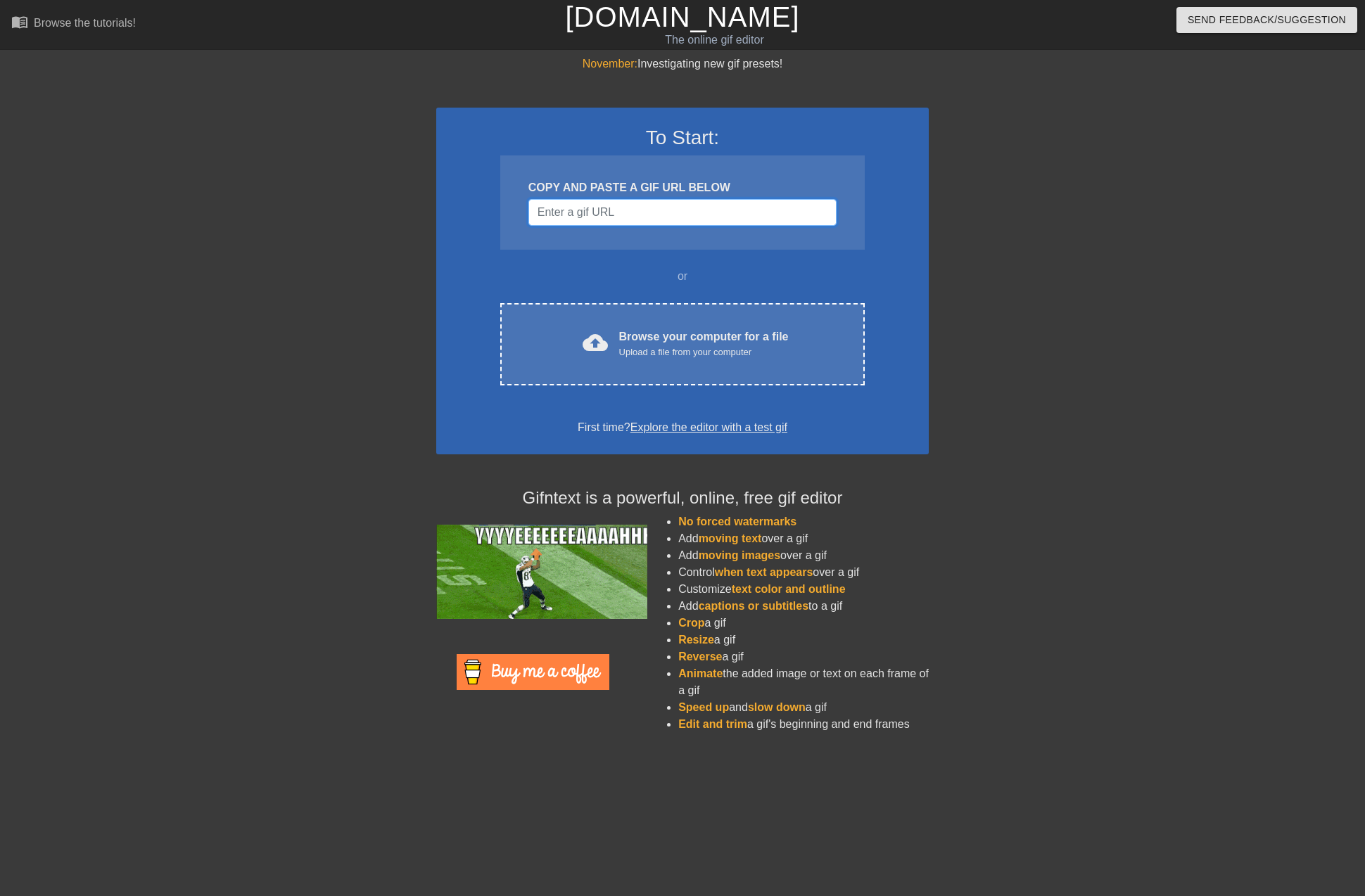
click at [574, 221] on input "Username" at bounding box center [682, 212] width 308 height 26
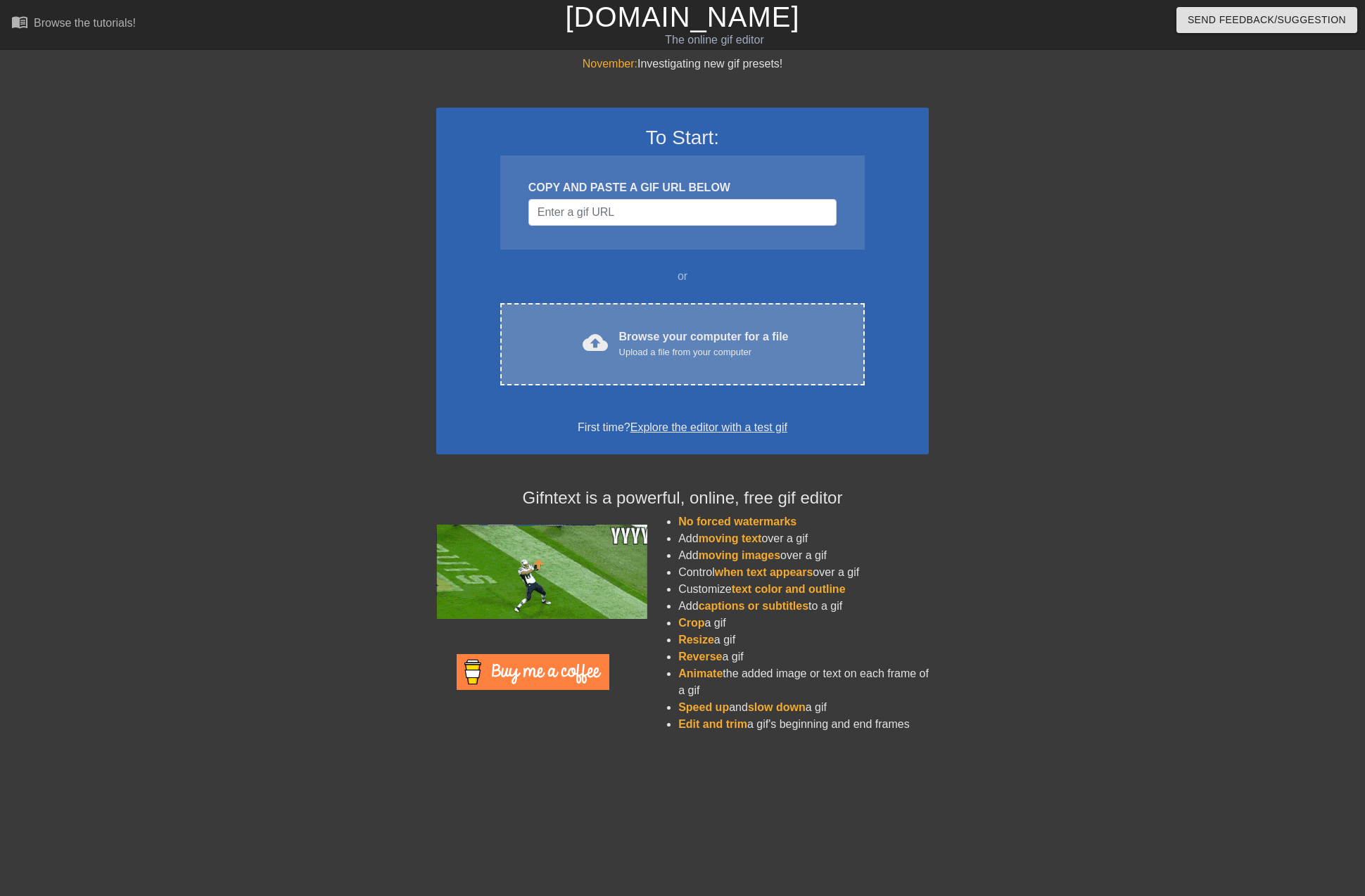
click at [631, 304] on div "cloud_upload Browse your computer for a file Upload a file from your computer C…" at bounding box center [682, 344] width 365 height 83
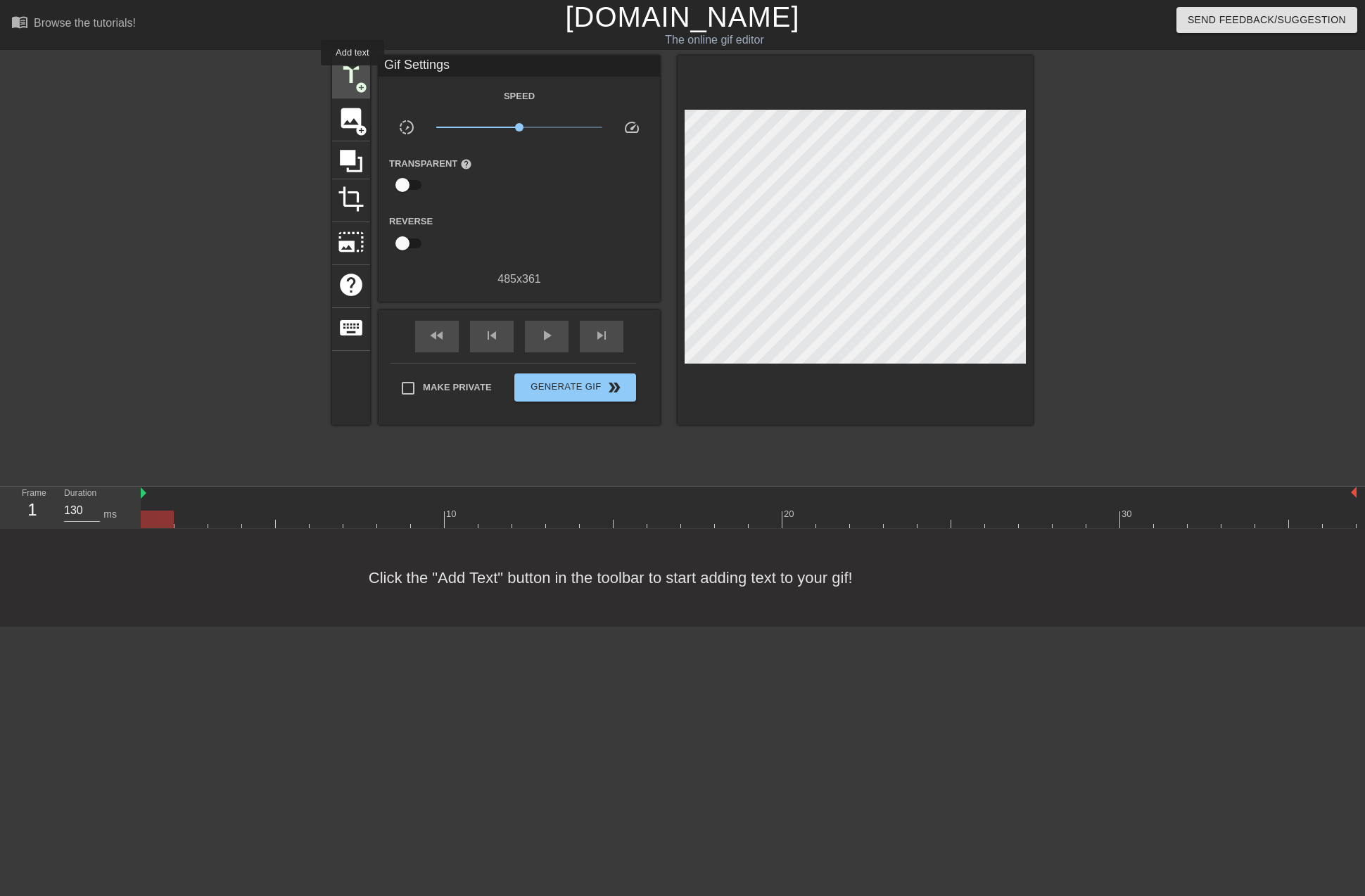
click at [352, 75] on span "title" at bounding box center [351, 75] width 26 height 26
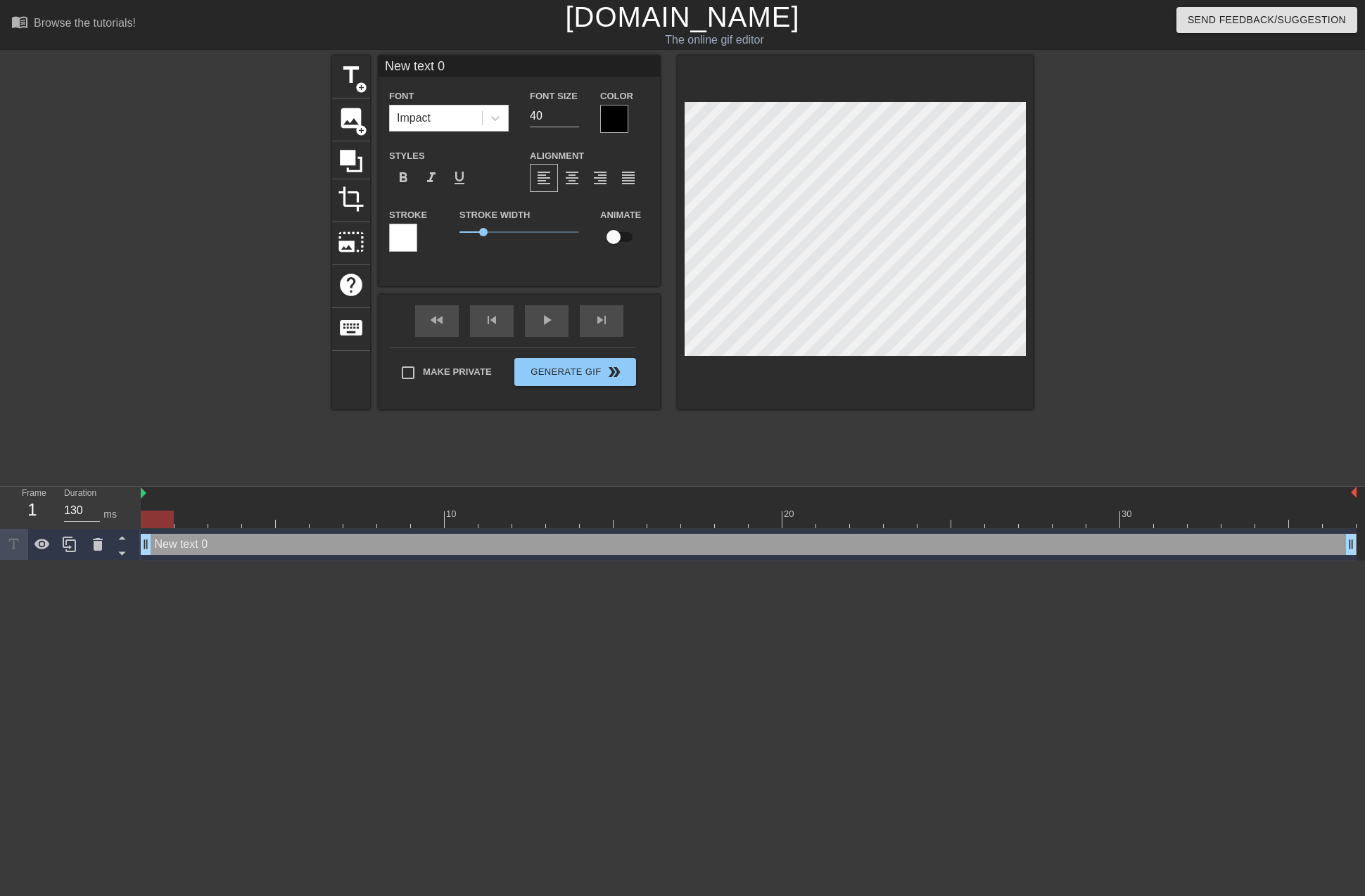
click at [620, 117] on div at bounding box center [614, 119] width 28 height 28
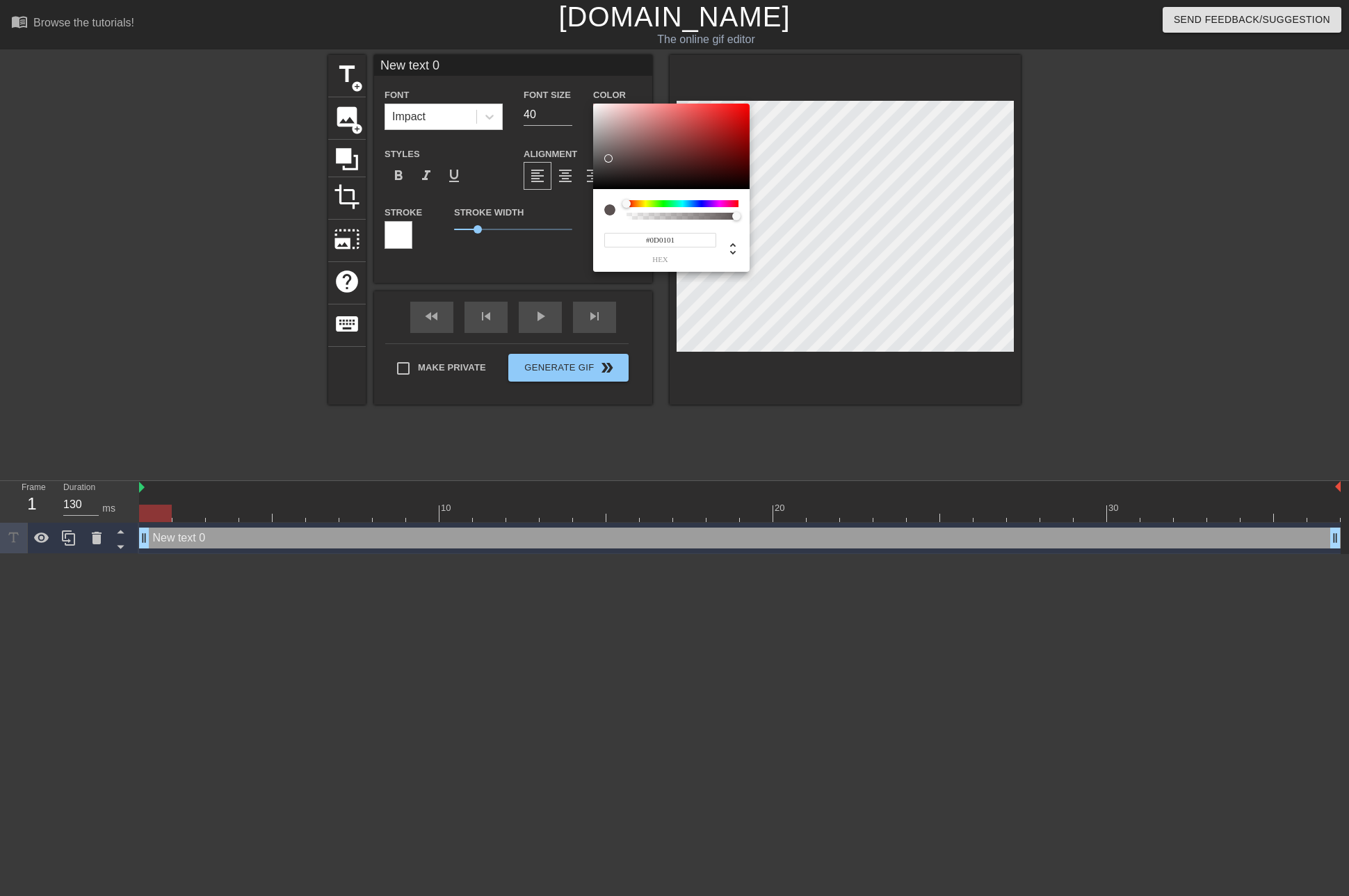
type input "#000000"
drag, startPoint x: 622, startPoint y: 129, endPoint x: 584, endPoint y: 203, distance: 83.2
click at [584, 203] on div "#000000 hex" at bounding box center [674, 448] width 1349 height 896
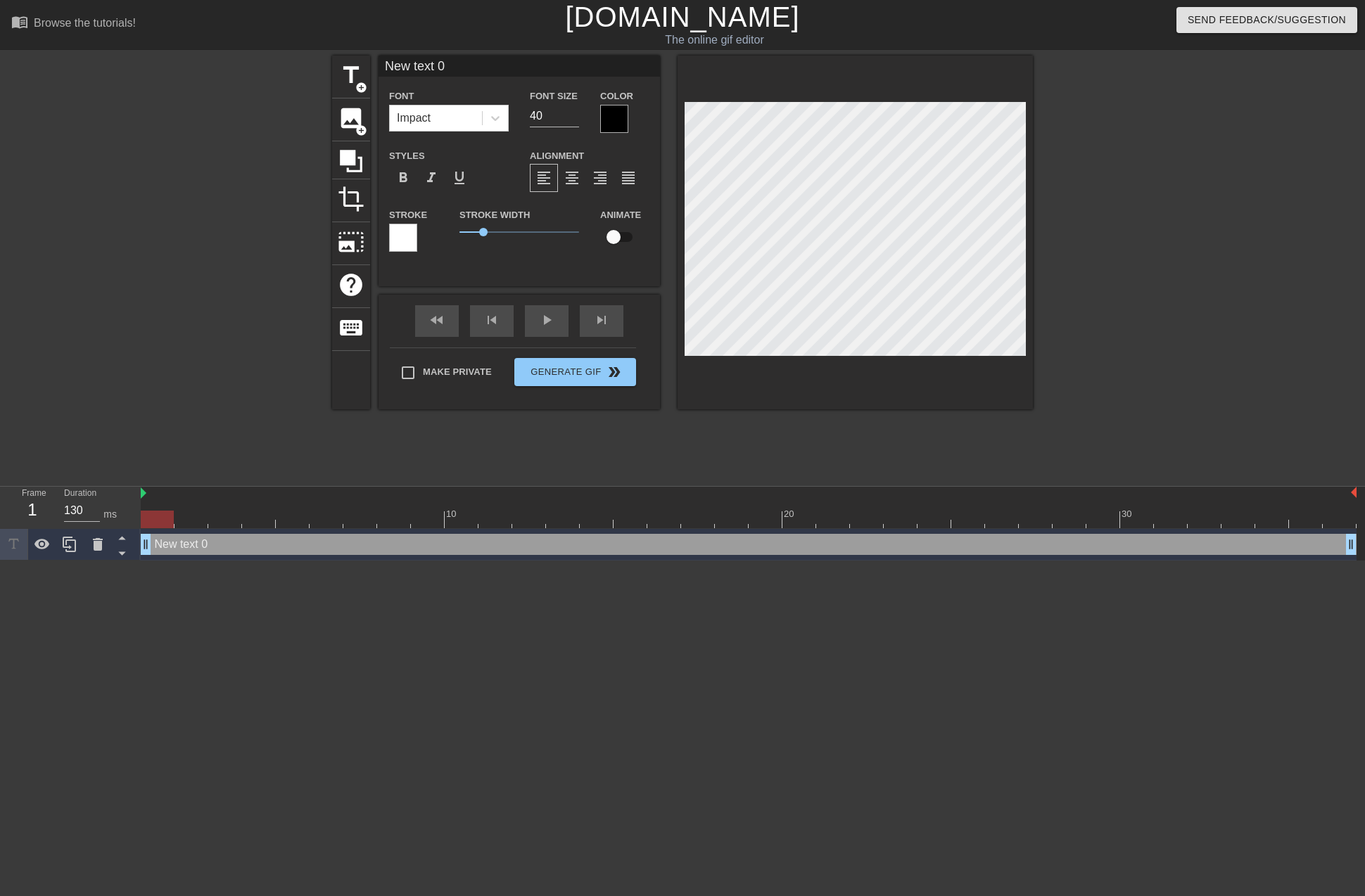
scroll to position [2, 3]
type input "S"
type textarea "S"
type input "Sh"
type textarea "Sh"
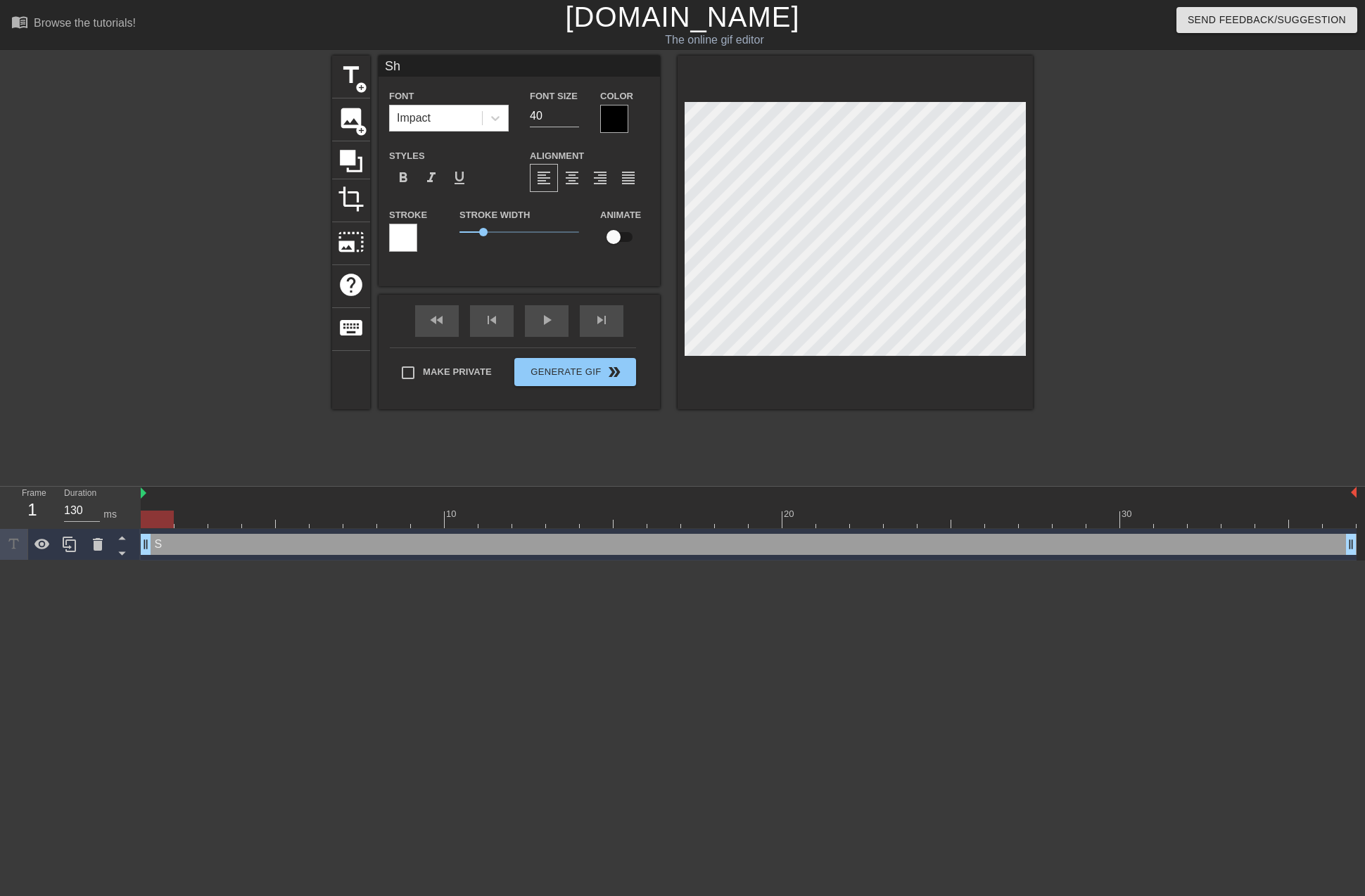
type input "Sha"
type textarea "Sha"
type input "Shad"
type textarea "Shad"
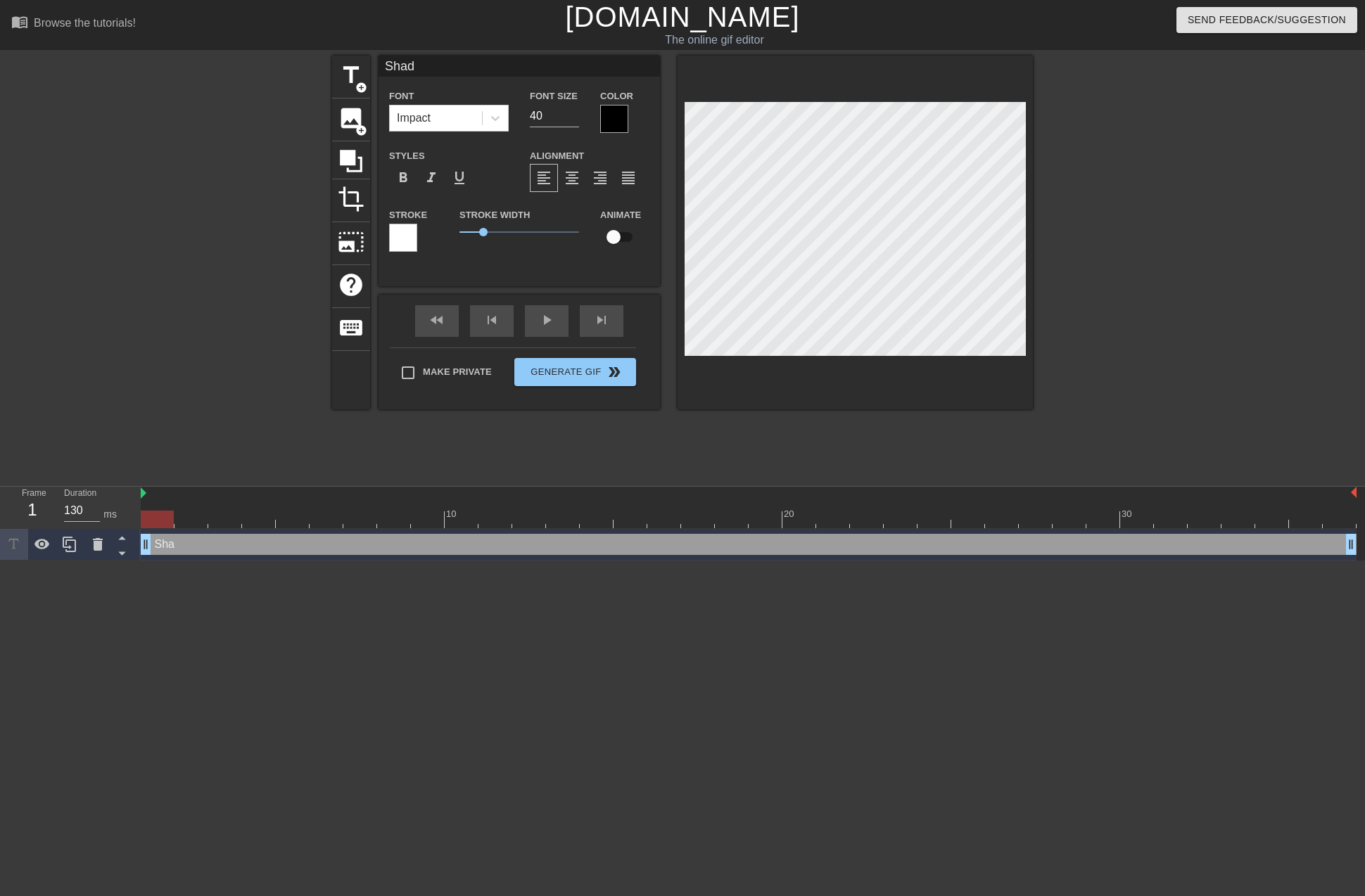
type input "Shado"
type textarea "Shado"
type input "Shadow"
type textarea "Shadow"
type input "ShadowD"
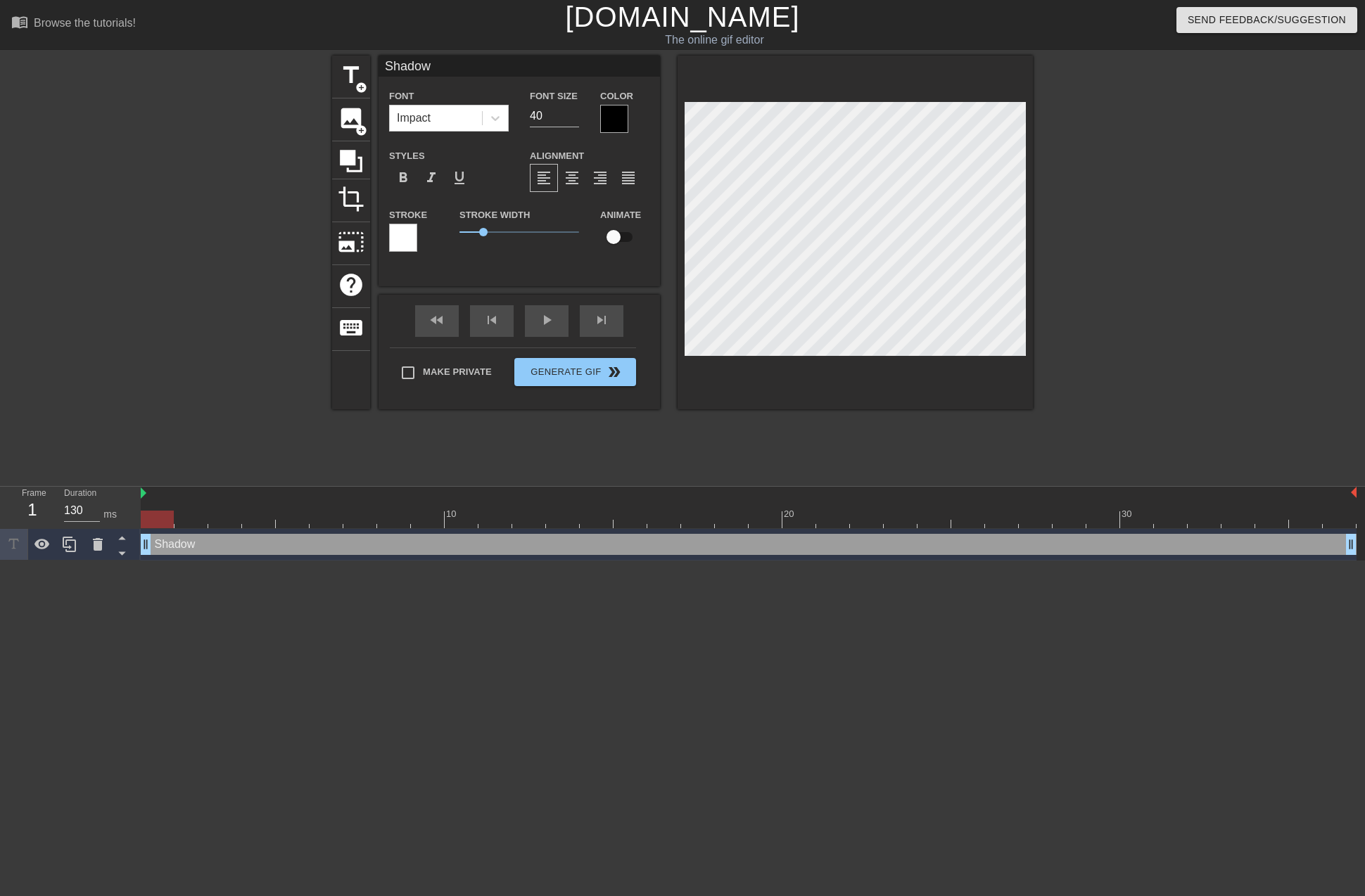
type textarea "ShadowD"
type input "ShadowDX"
type textarea "ShadowDX"
type input "ShadowDXS"
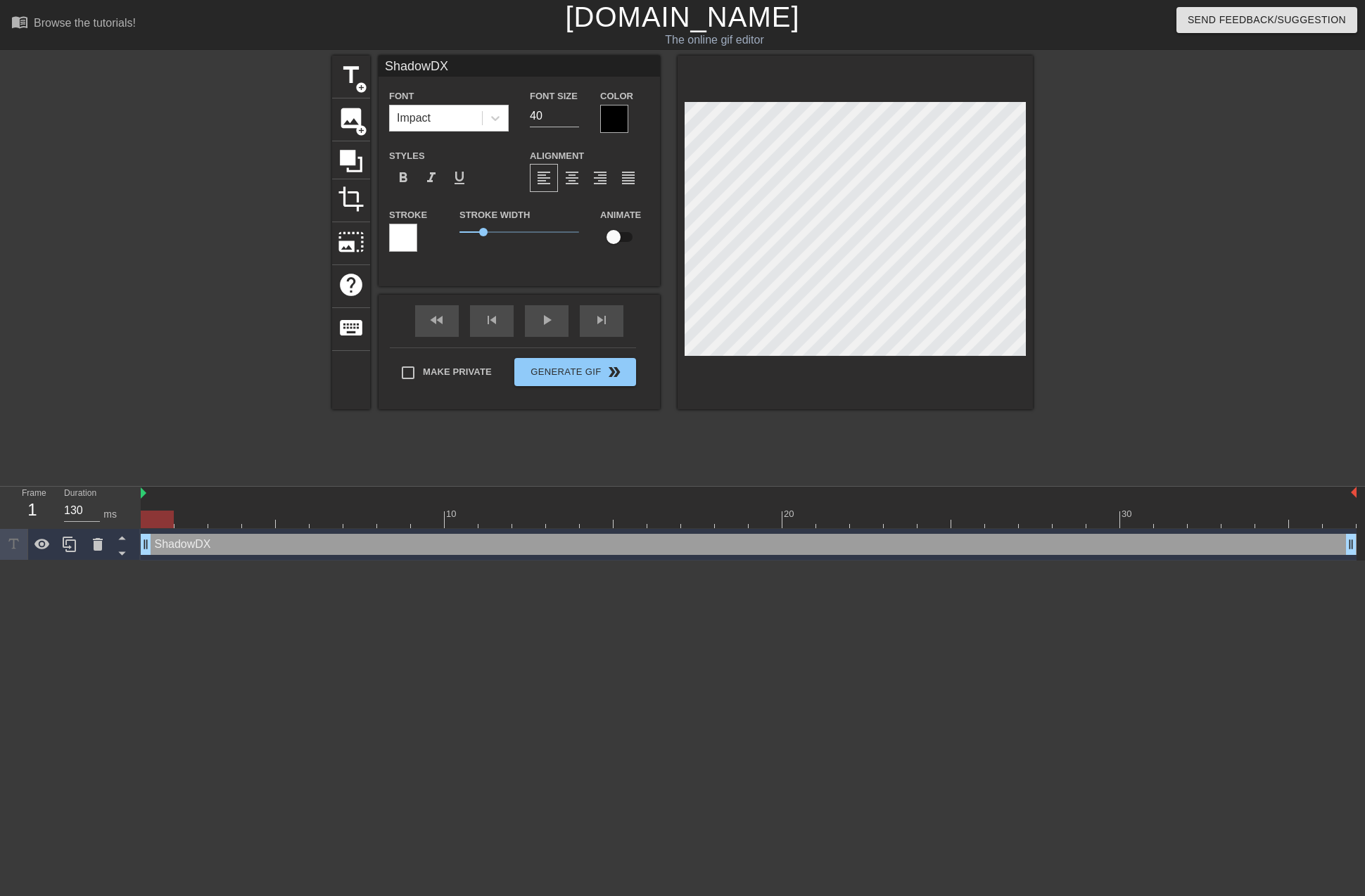
type textarea "ShadowDXS"
click at [602, 320] on div "skip_next" at bounding box center [601, 321] width 44 height 31
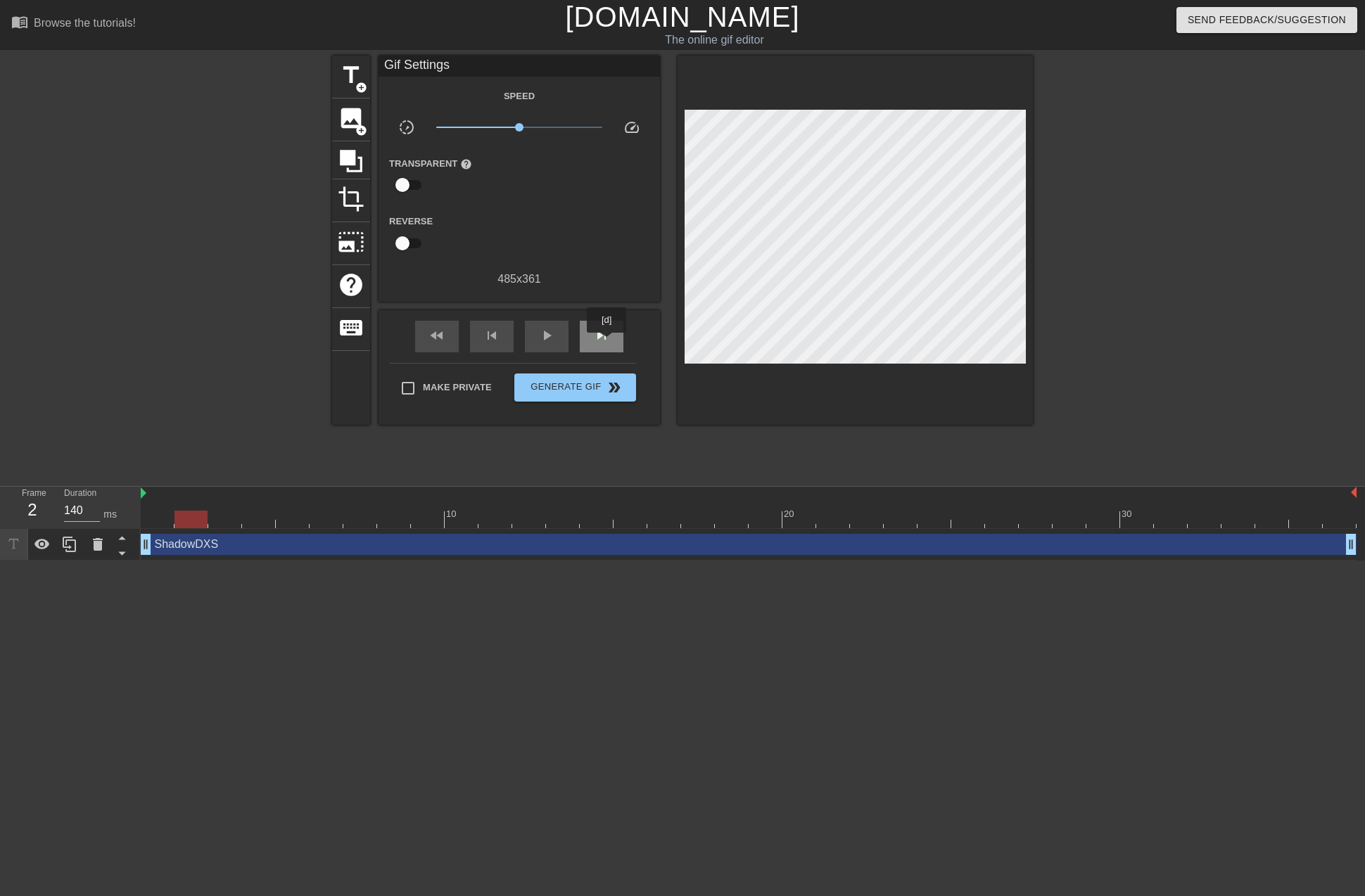
click at [607, 342] on span "skip_next" at bounding box center [602, 335] width 17 height 17
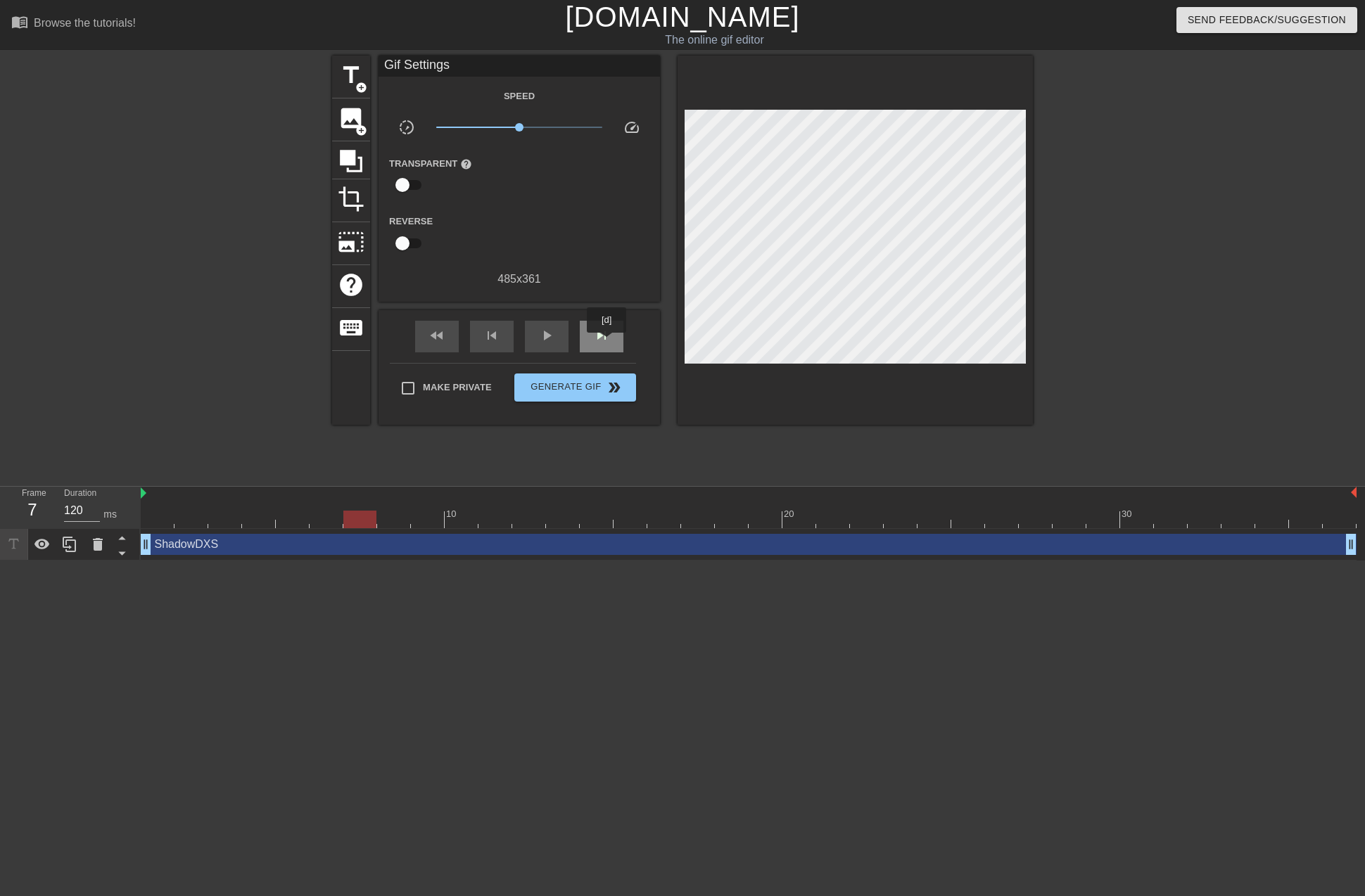
click at [607, 342] on span "skip_next" at bounding box center [602, 335] width 17 height 17
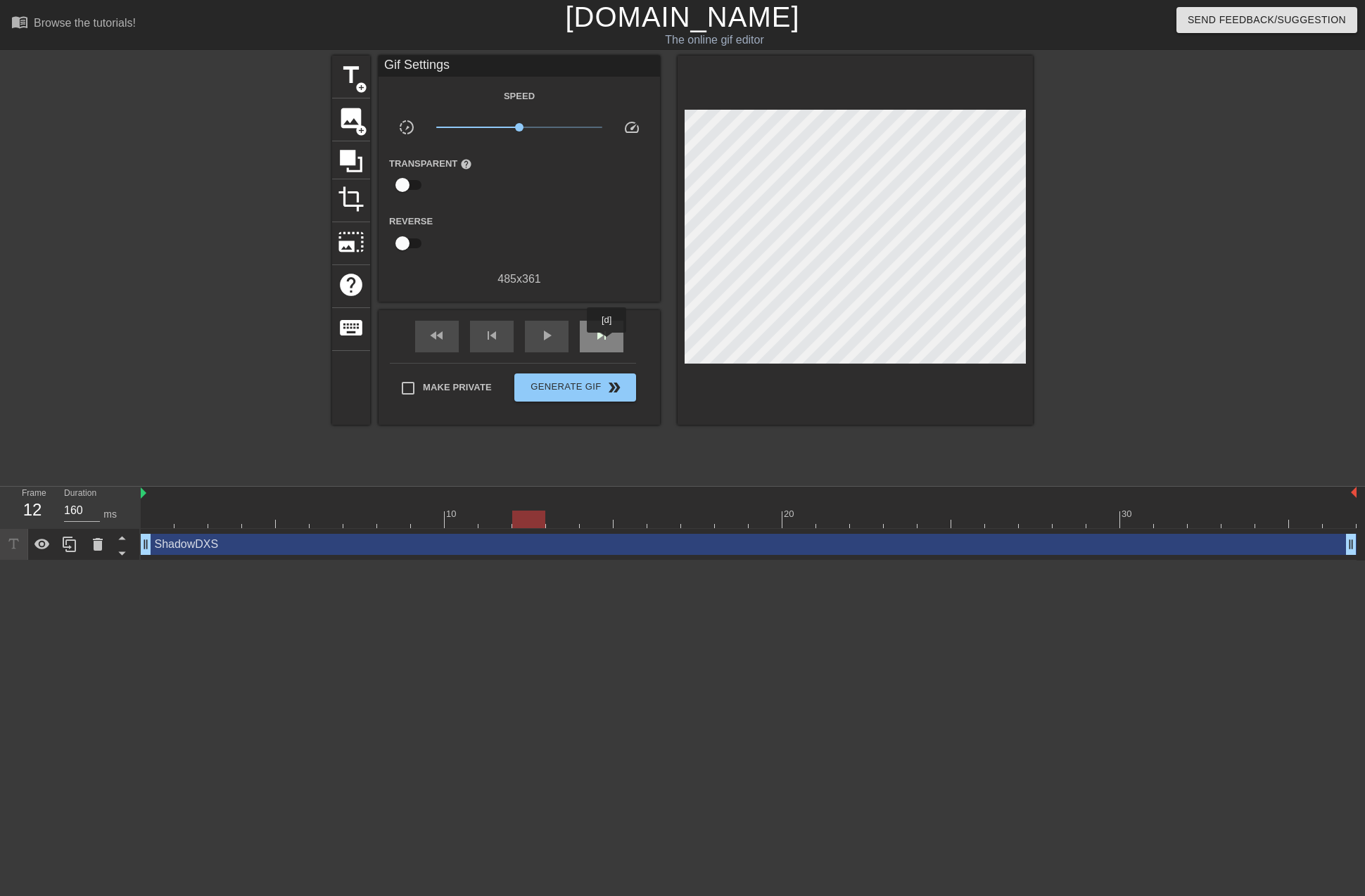
click at [607, 342] on span "skip_next" at bounding box center [602, 335] width 17 height 17
type input "150"
click at [607, 342] on span "skip_next" at bounding box center [602, 335] width 17 height 17
click at [351, 69] on span "title" at bounding box center [351, 75] width 26 height 26
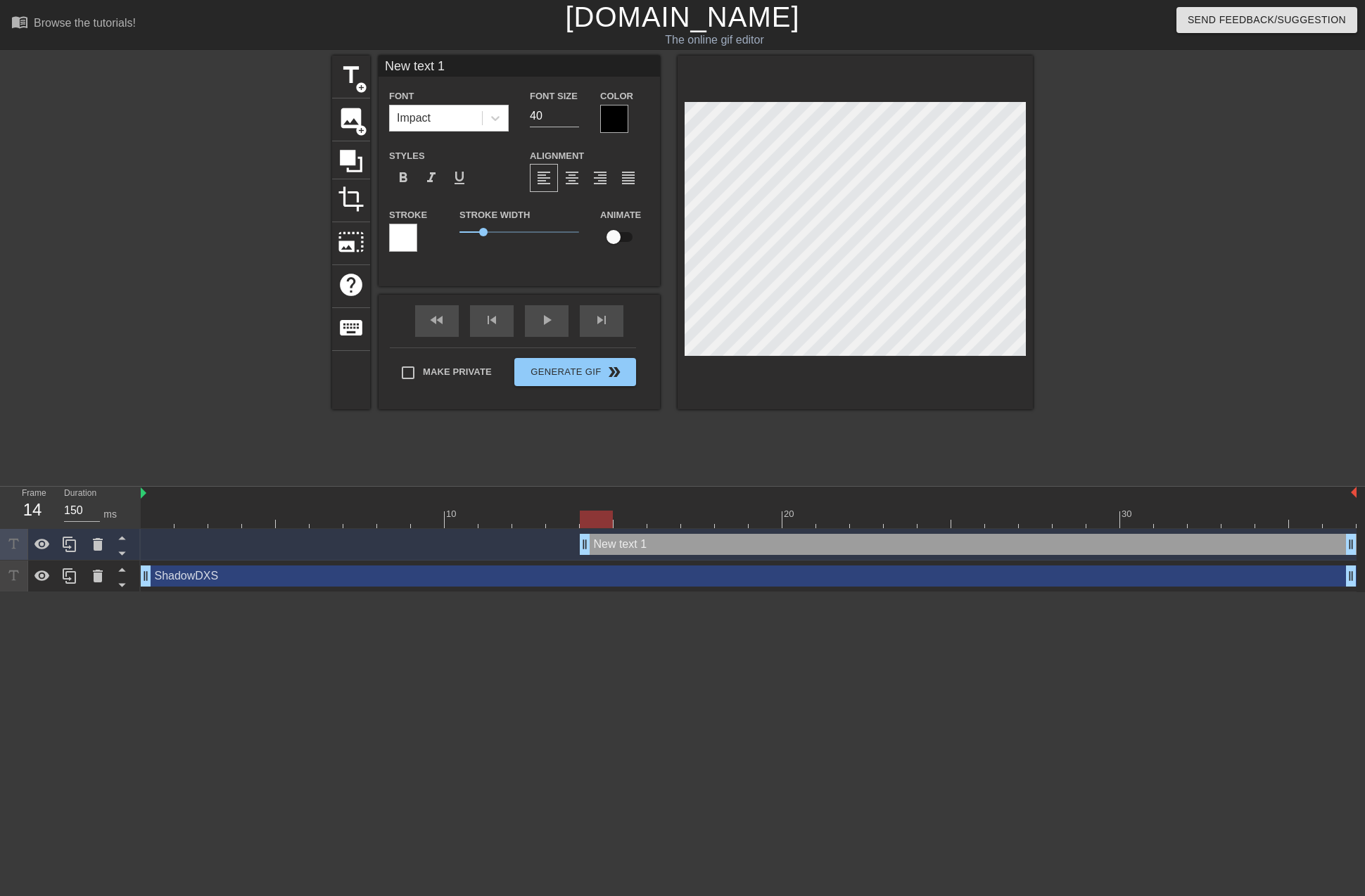
type input "B"
type textarea "B"
type input "Bu"
type textarea "Bu"
type input "Bug"
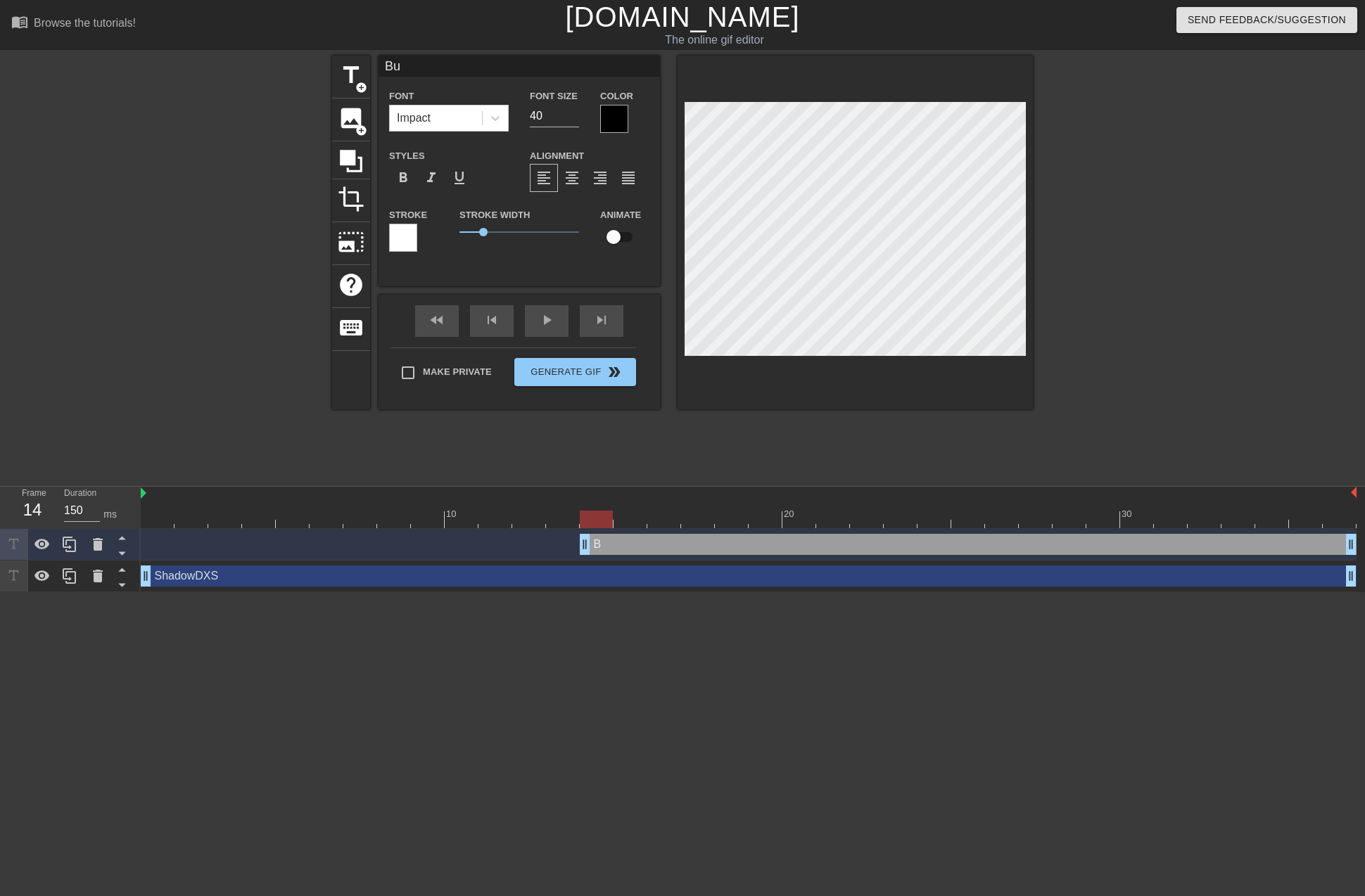
type textarea "Bug"
type input "Bugs"
type textarea "Bugs"
type input "Bug"
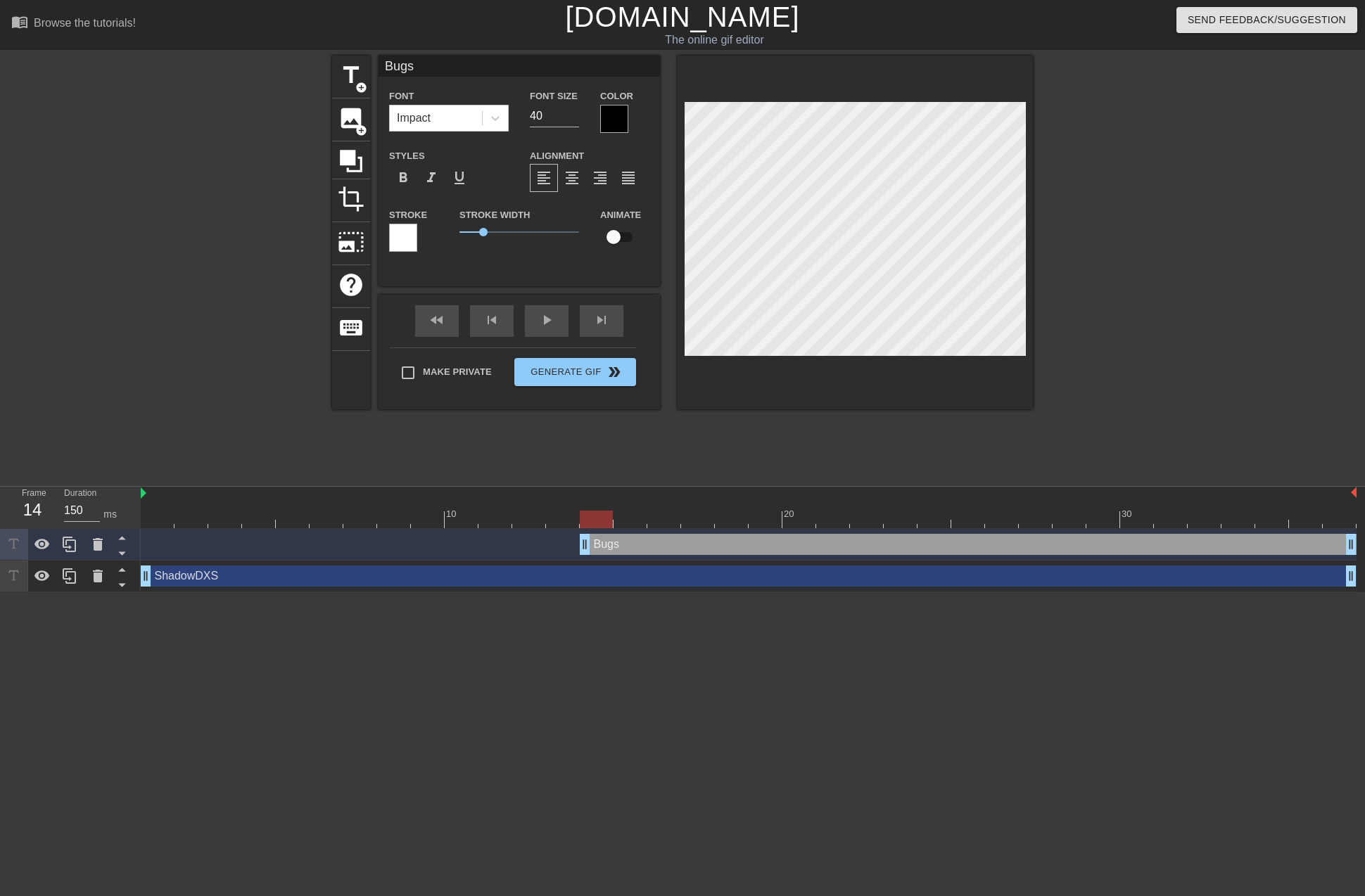
type textarea "Bug"
type input "Bug"
type textarea "Bug"
type input "Bug 1"
type textarea "Bug 1"
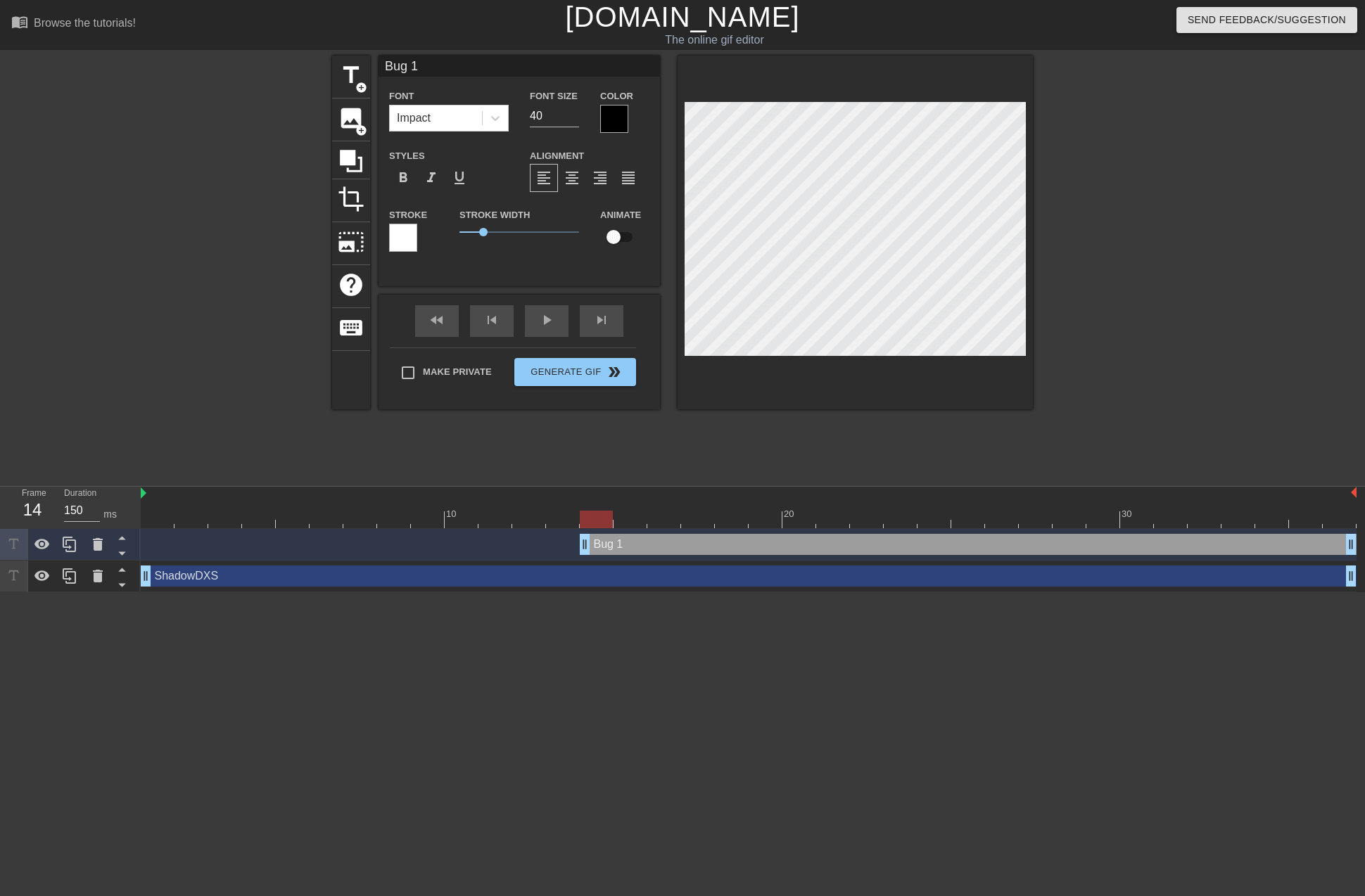
type input "Bug"
type textarea "Bug"
type input "Bug"
type textarea "Bug"
type input "Bugs"
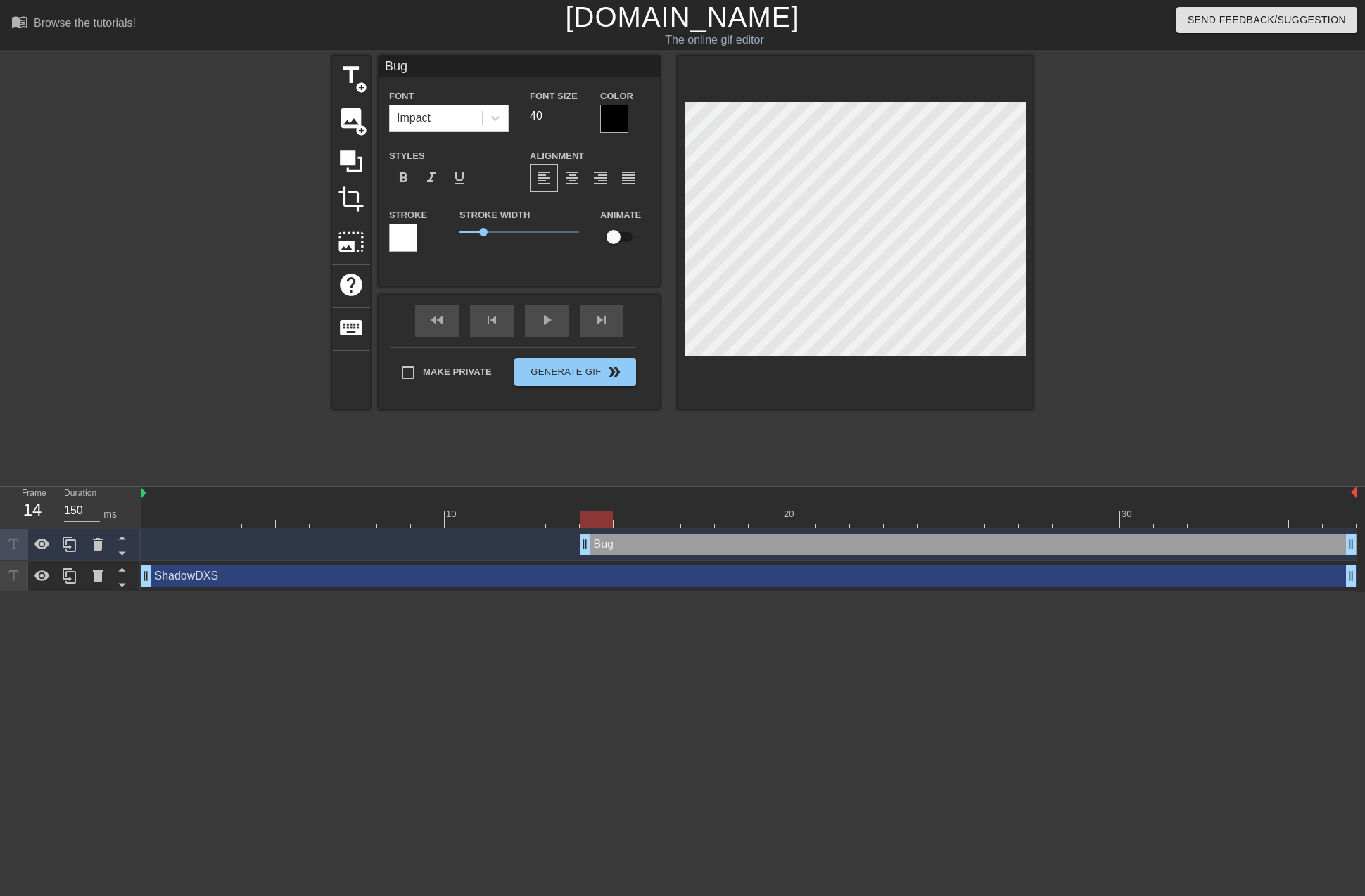
type textarea "Bugs"
type input "Bugs"
type textarea "Bugs"
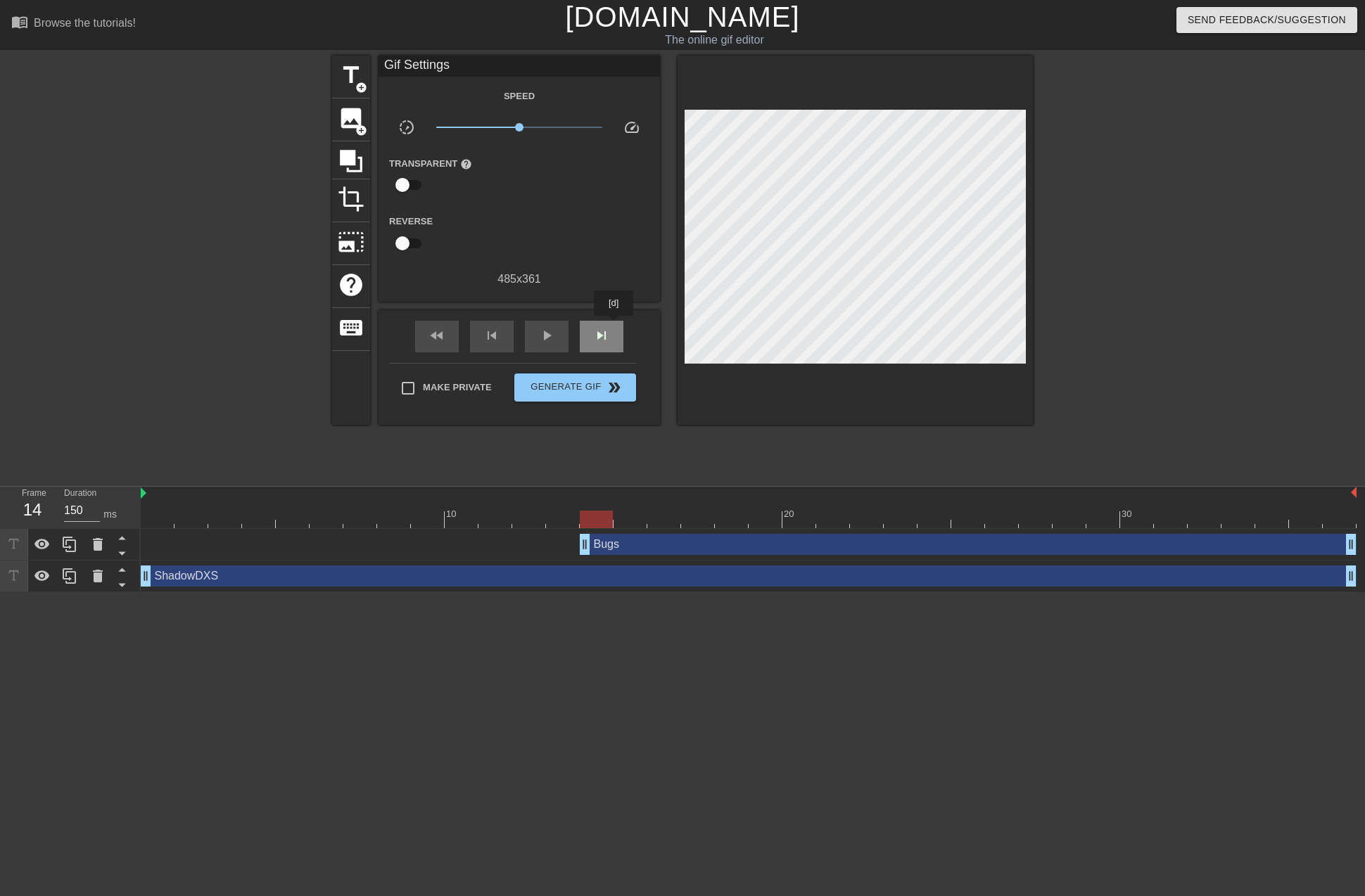
click at [613, 326] on div "skip_next" at bounding box center [601, 337] width 44 height 31
click at [446, 336] on div "fast_rewind" at bounding box center [437, 337] width 44 height 31
click at [555, 344] on div "play_arrow" at bounding box center [546, 337] width 44 height 31
click at [555, 345] on div "pause" at bounding box center [546, 337] width 44 height 31
click at [594, 336] on span "skip_next" at bounding box center [602, 335] width 17 height 17
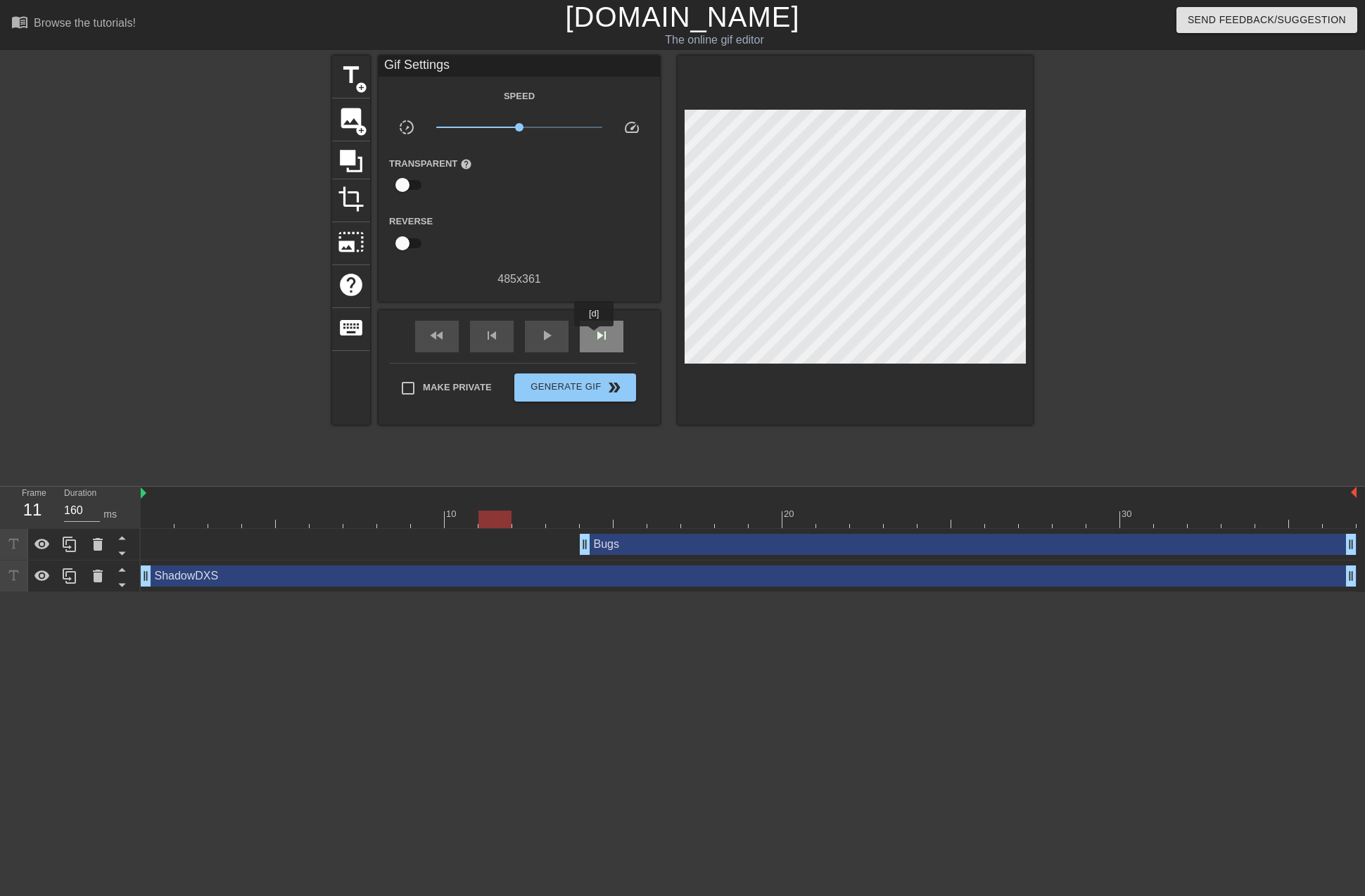
click at [594, 336] on span "skip_next" at bounding box center [602, 335] width 17 height 17
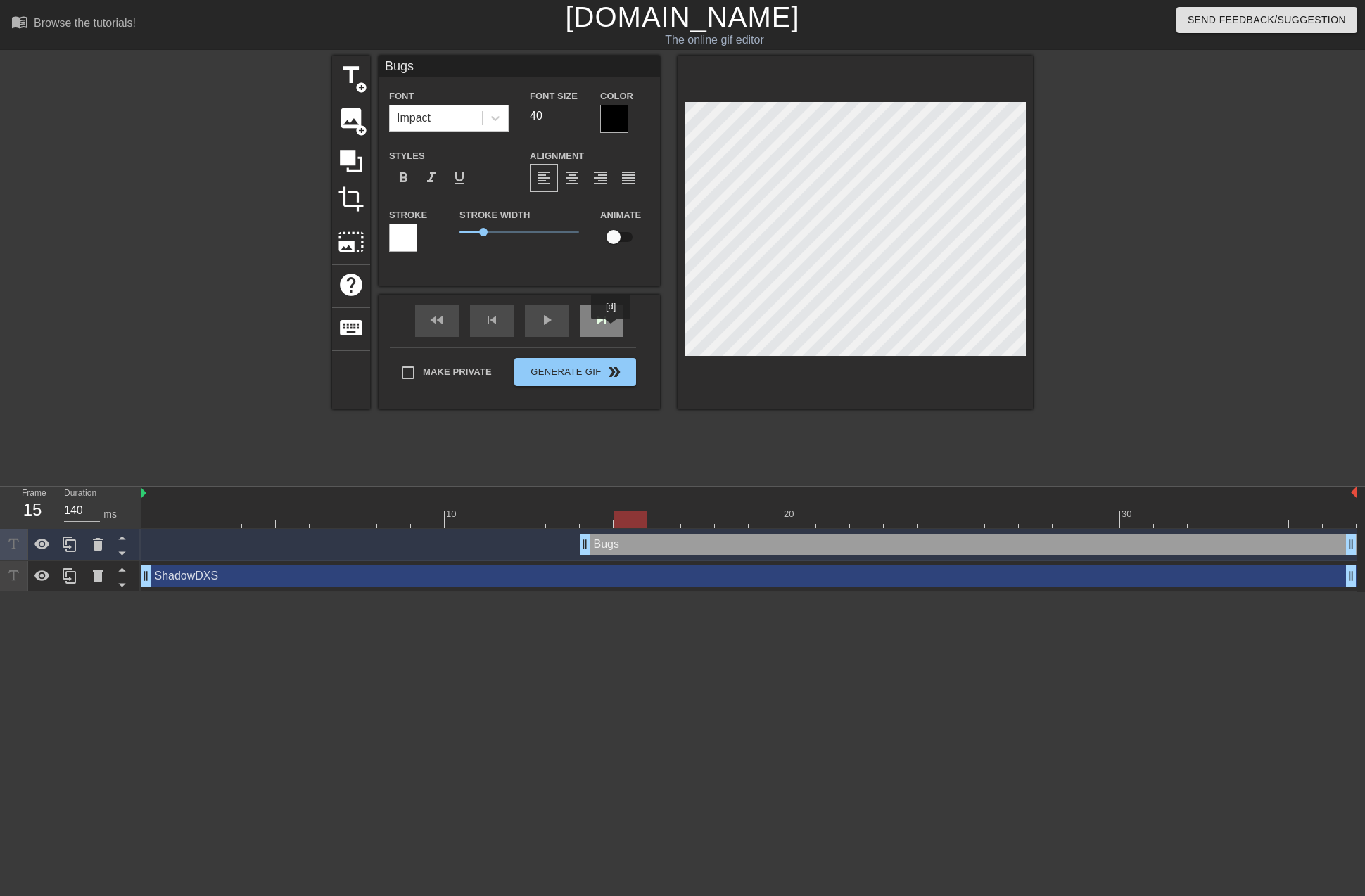
click at [611, 329] on div "skip_next" at bounding box center [601, 321] width 44 height 31
type input "130"
type input "ShadowDXS"
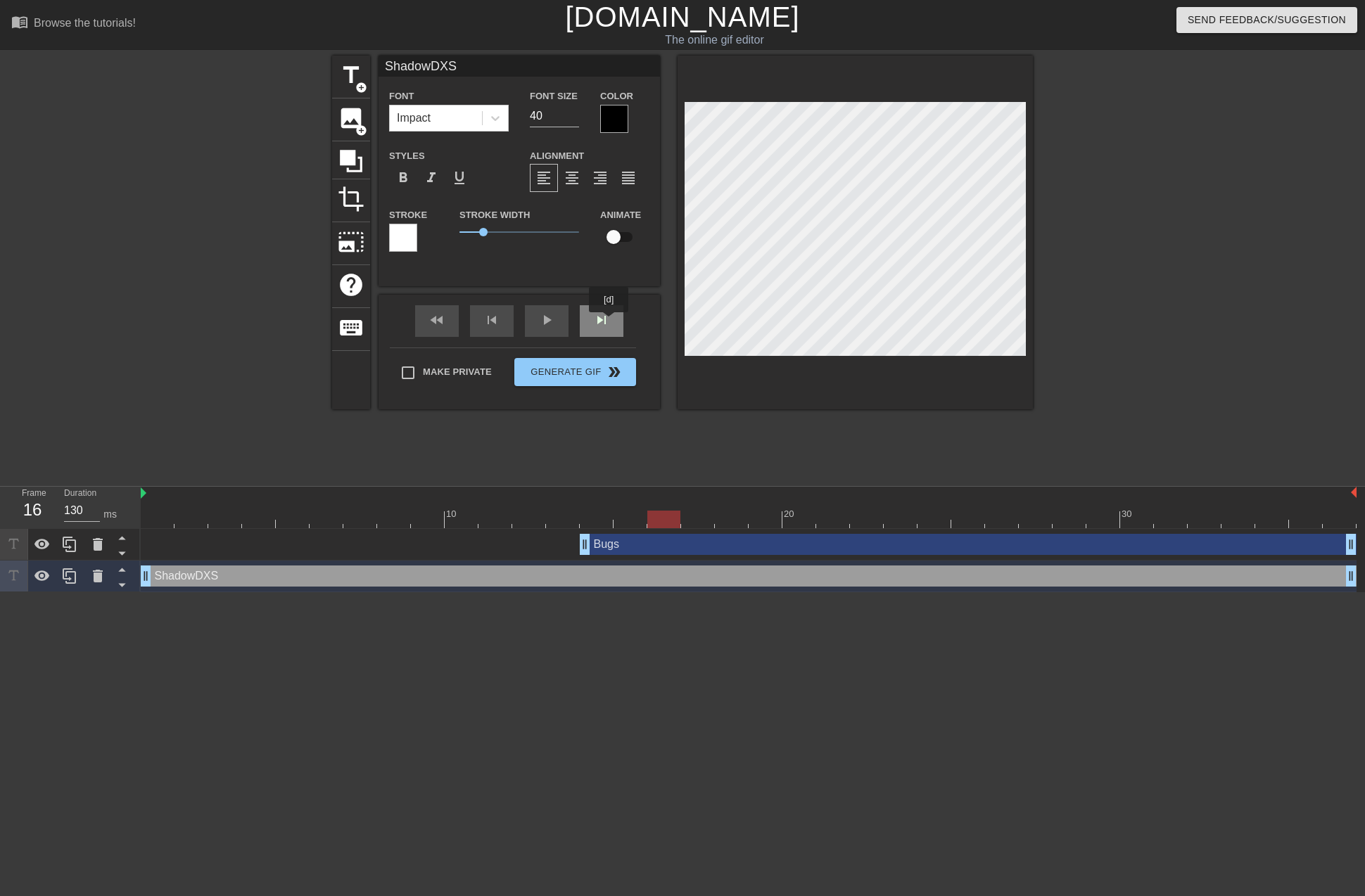
click at [611, 323] on div "skip_next" at bounding box center [601, 321] width 44 height 31
type input "150"
type input "Bugs"
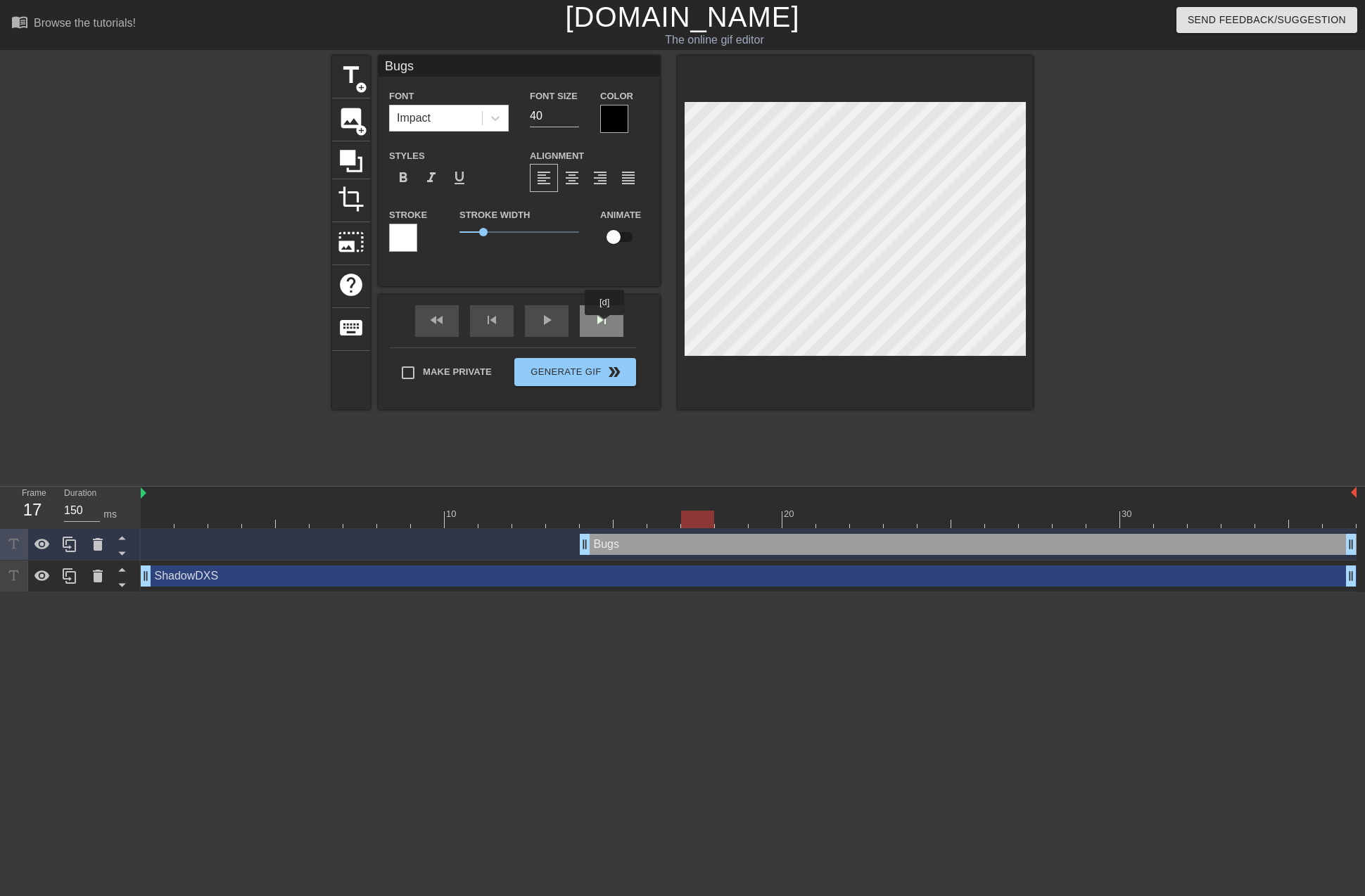
click at [604, 325] on div "skip_next" at bounding box center [601, 321] width 44 height 31
type input "130"
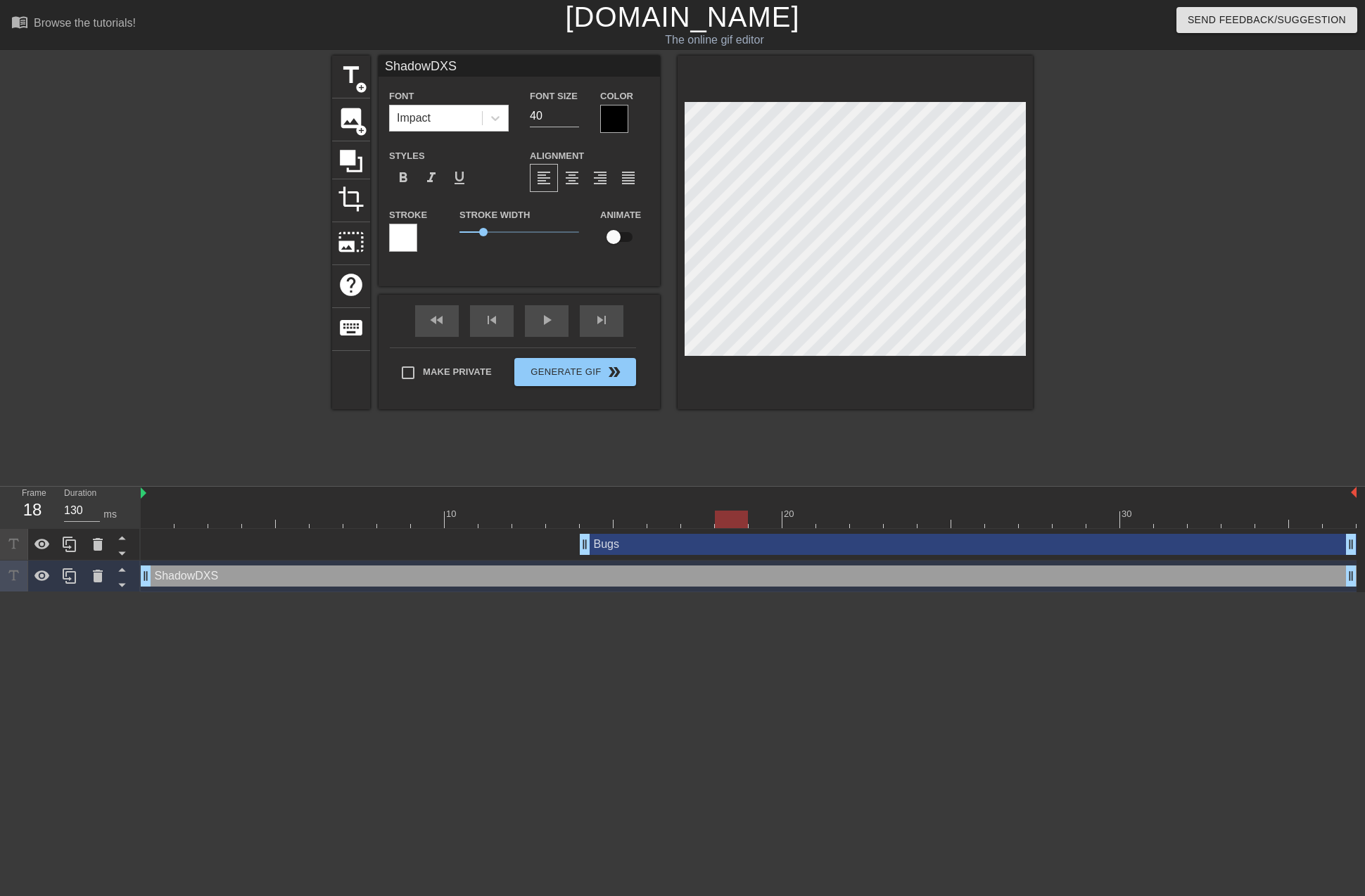
type input "Bugs"
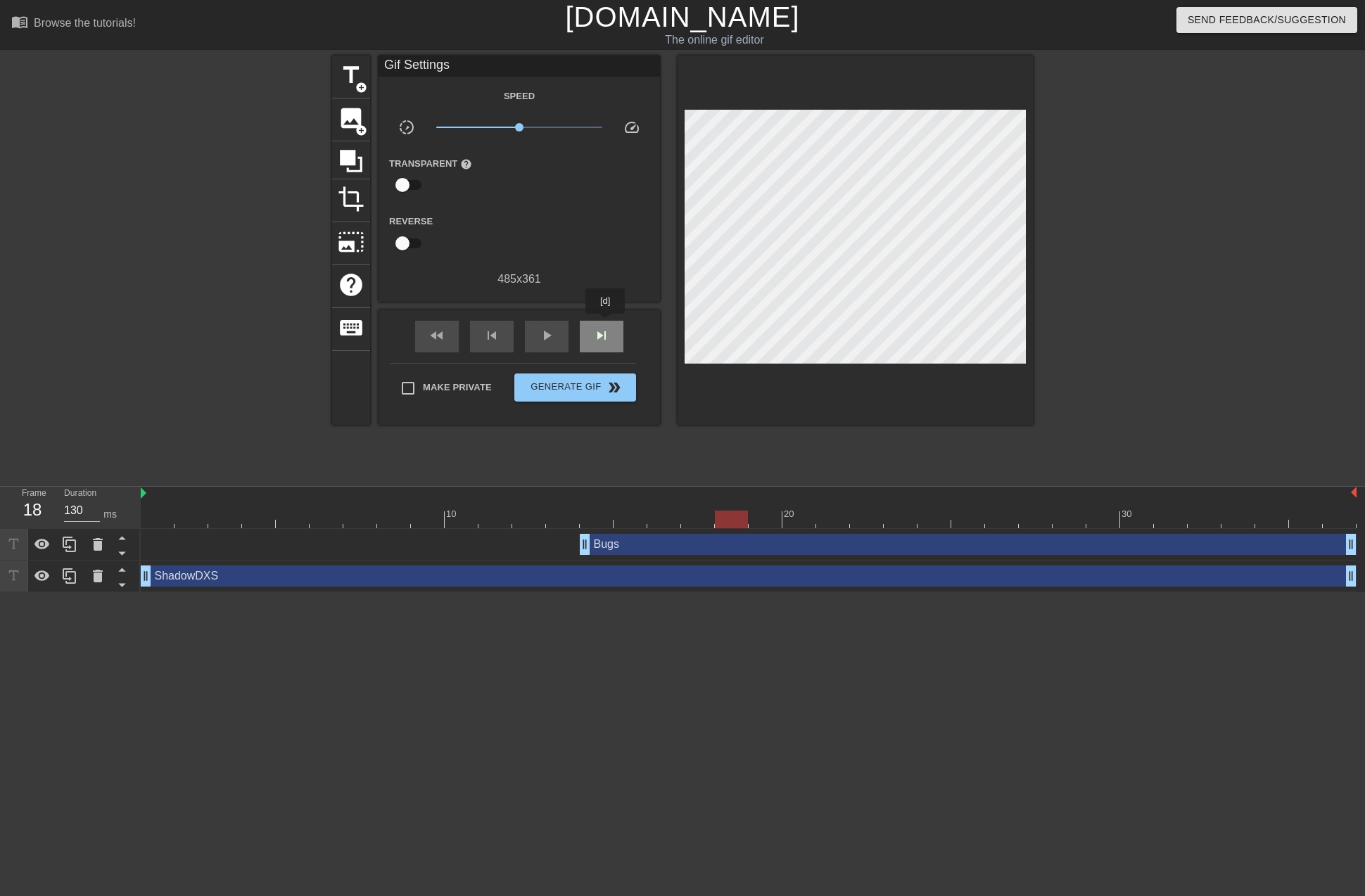
click at [605, 323] on div "skip_next" at bounding box center [601, 337] width 44 height 31
type input "120"
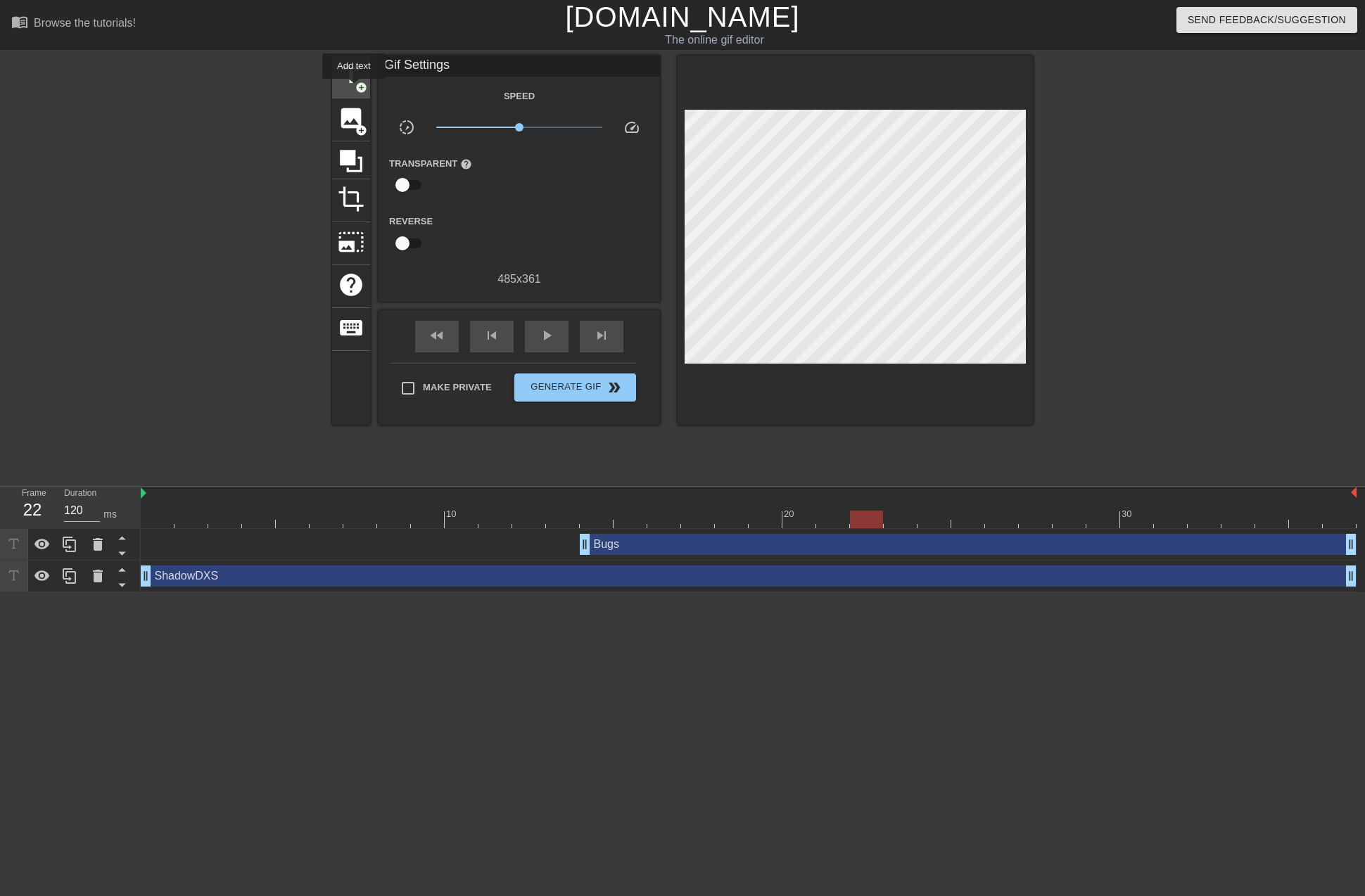
click at [354, 88] on div "title add_circle" at bounding box center [351, 77] width 38 height 43
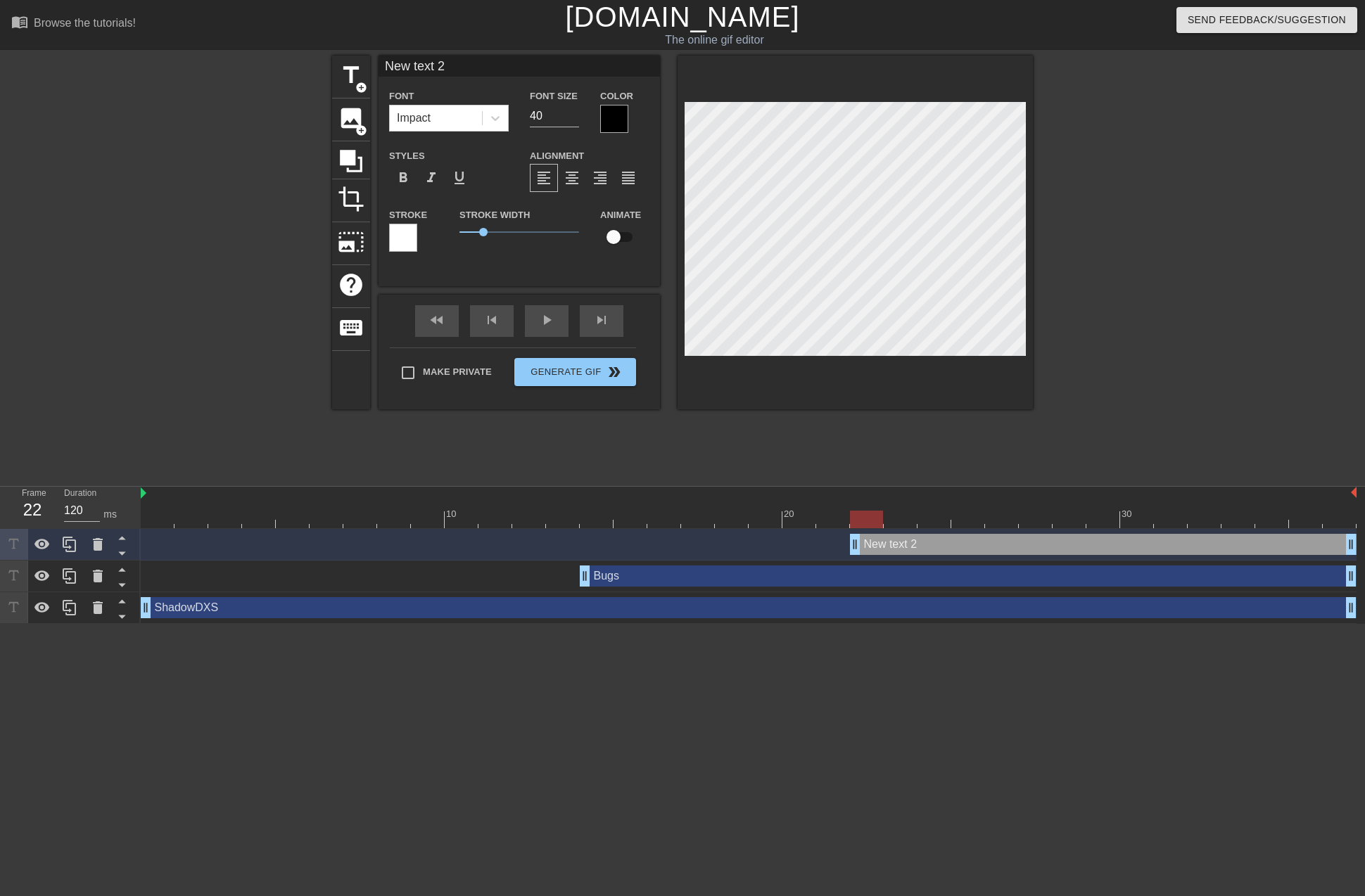
scroll to position [2, 3]
type input "M"
type textarea "M"
type input "Mo"
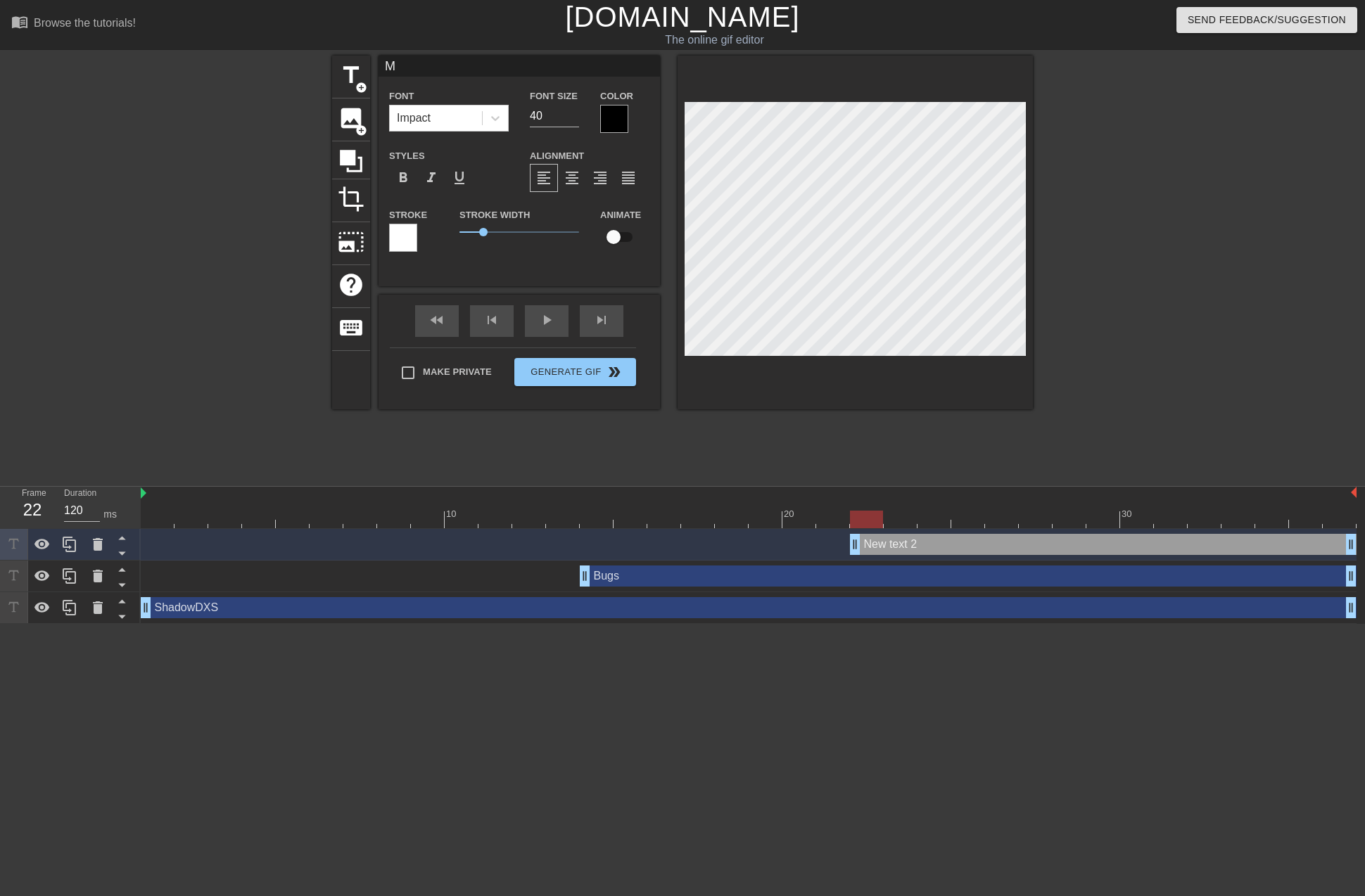
type textarea "Mo"
type input "Mor"
type textarea "Mor"
type input "More"
type textarea "More"
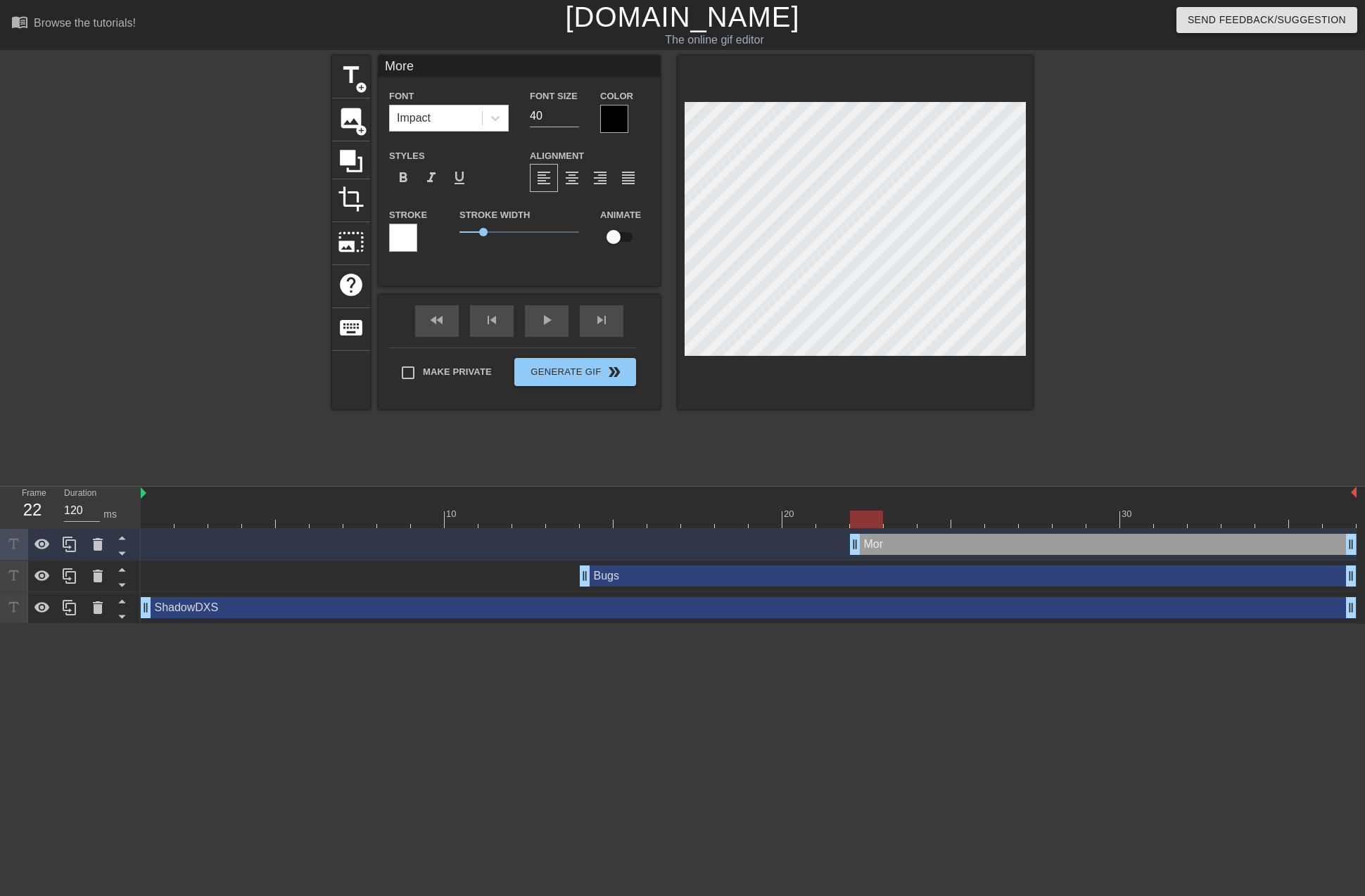
type input "More"
type textarea "More"
type input "More b"
type textarea "More b"
type input "More bu"
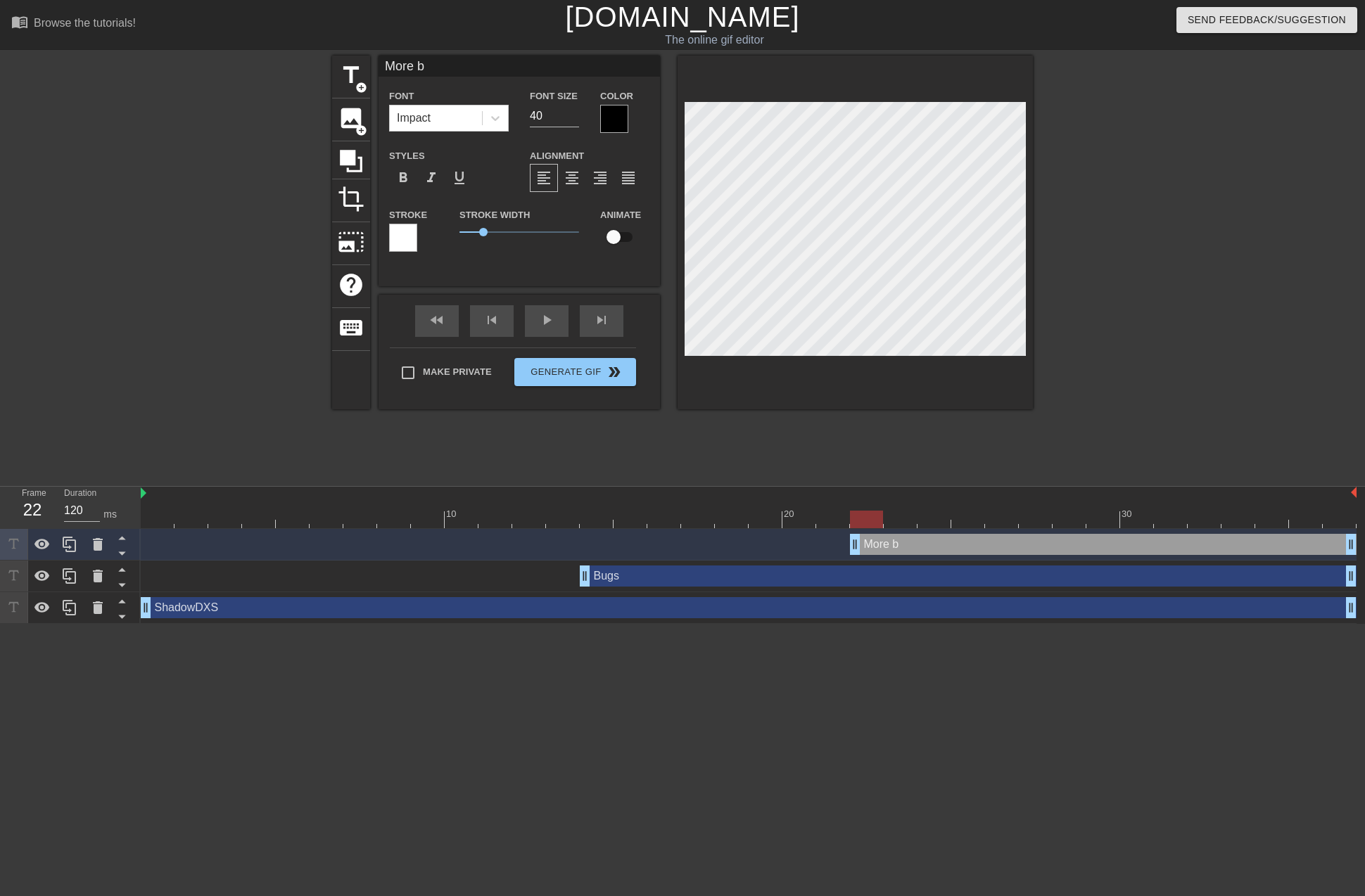
type textarea "More bu"
type input "More bug"
type textarea "More bug"
type input "More bugs"
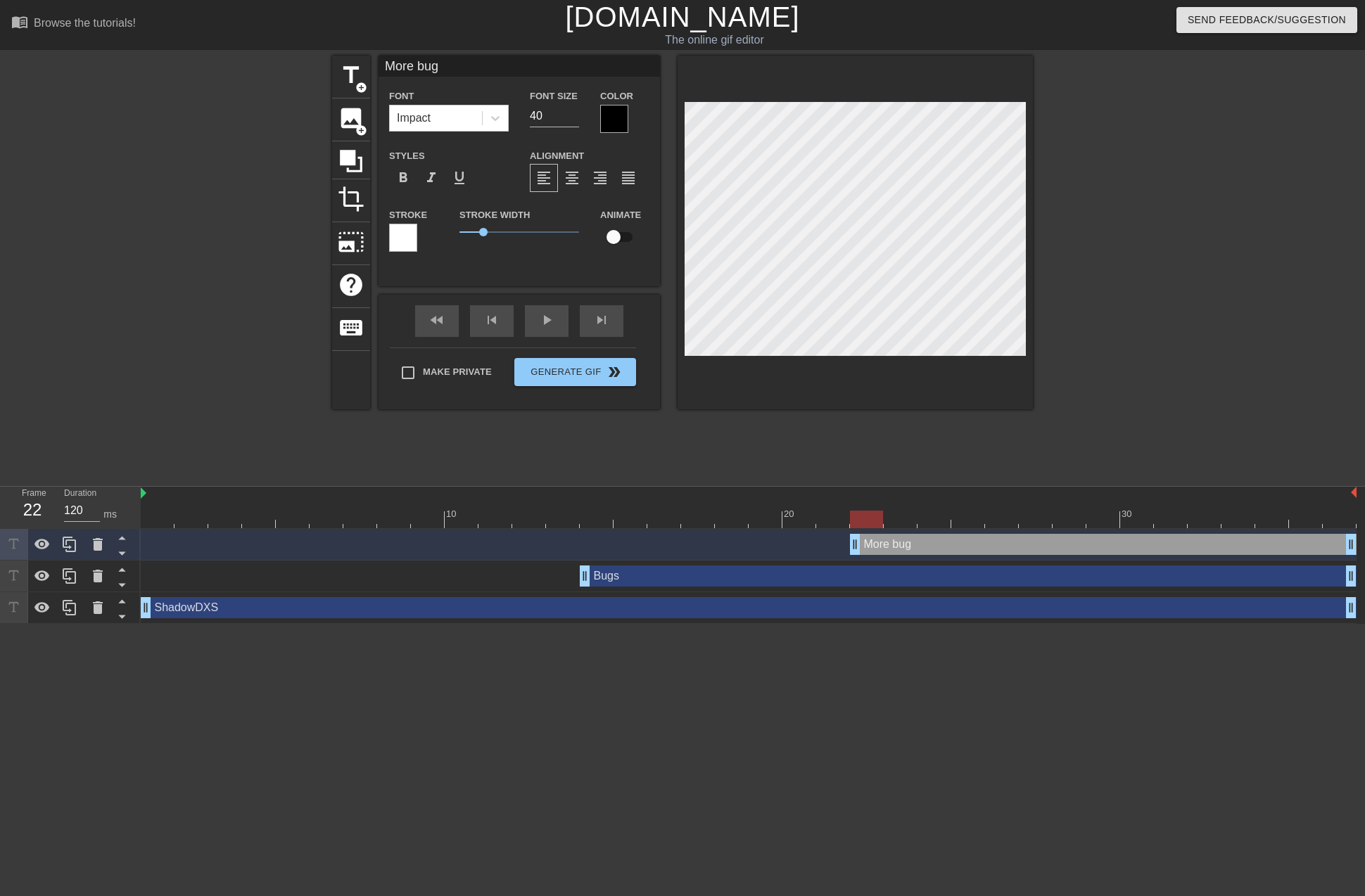
type textarea "More bugs"
click at [608, 318] on div "fast_rewind skip_previous play_arrow skip_next" at bounding box center [519, 321] width 229 height 53
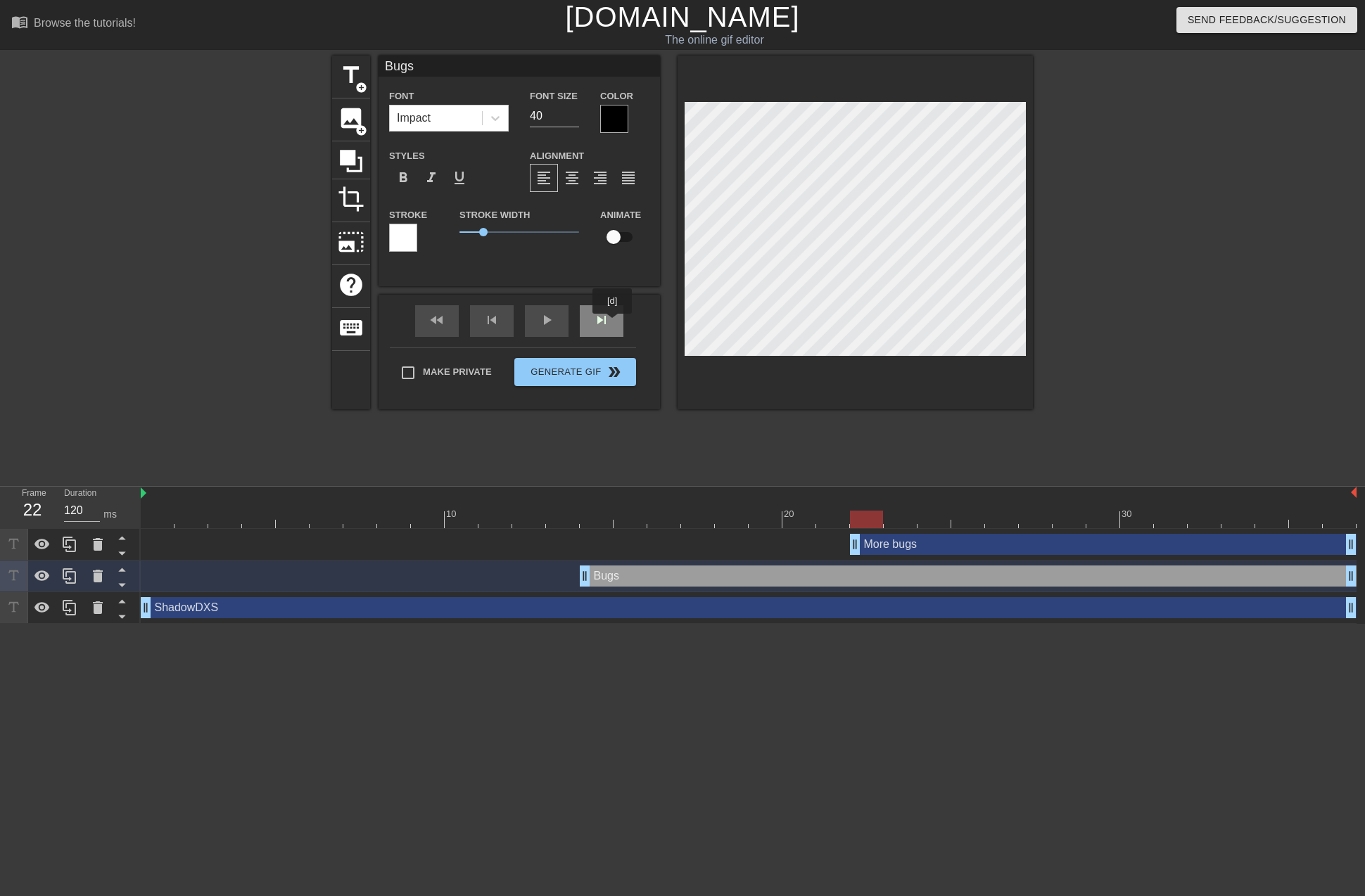
click at [612, 323] on div "skip_next" at bounding box center [601, 321] width 44 height 31
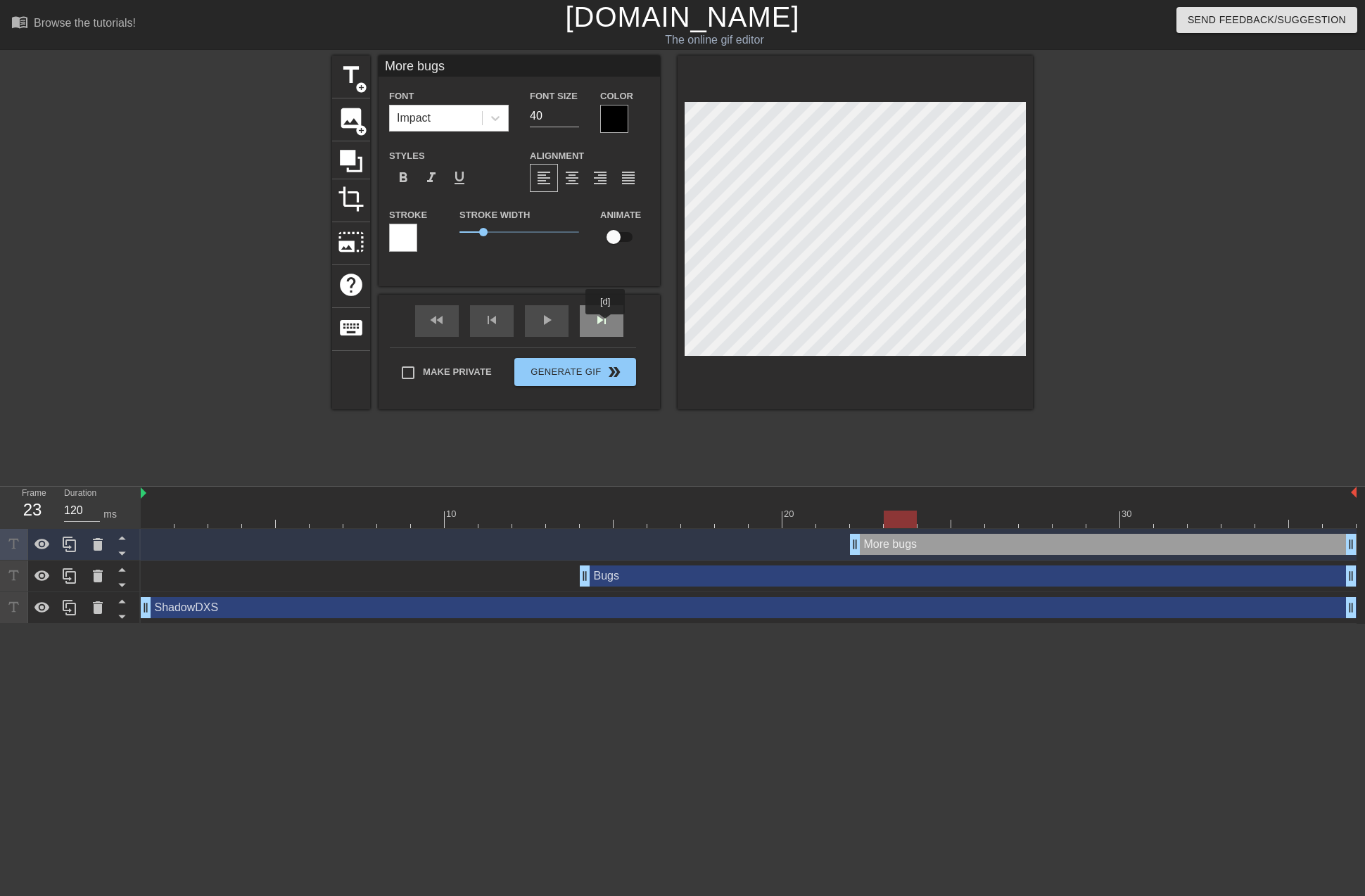
click at [605, 324] on div "skip_next" at bounding box center [601, 321] width 44 height 31
type input "150"
click at [600, 321] on div "skip_next" at bounding box center [601, 321] width 44 height 31
type input "Bugs"
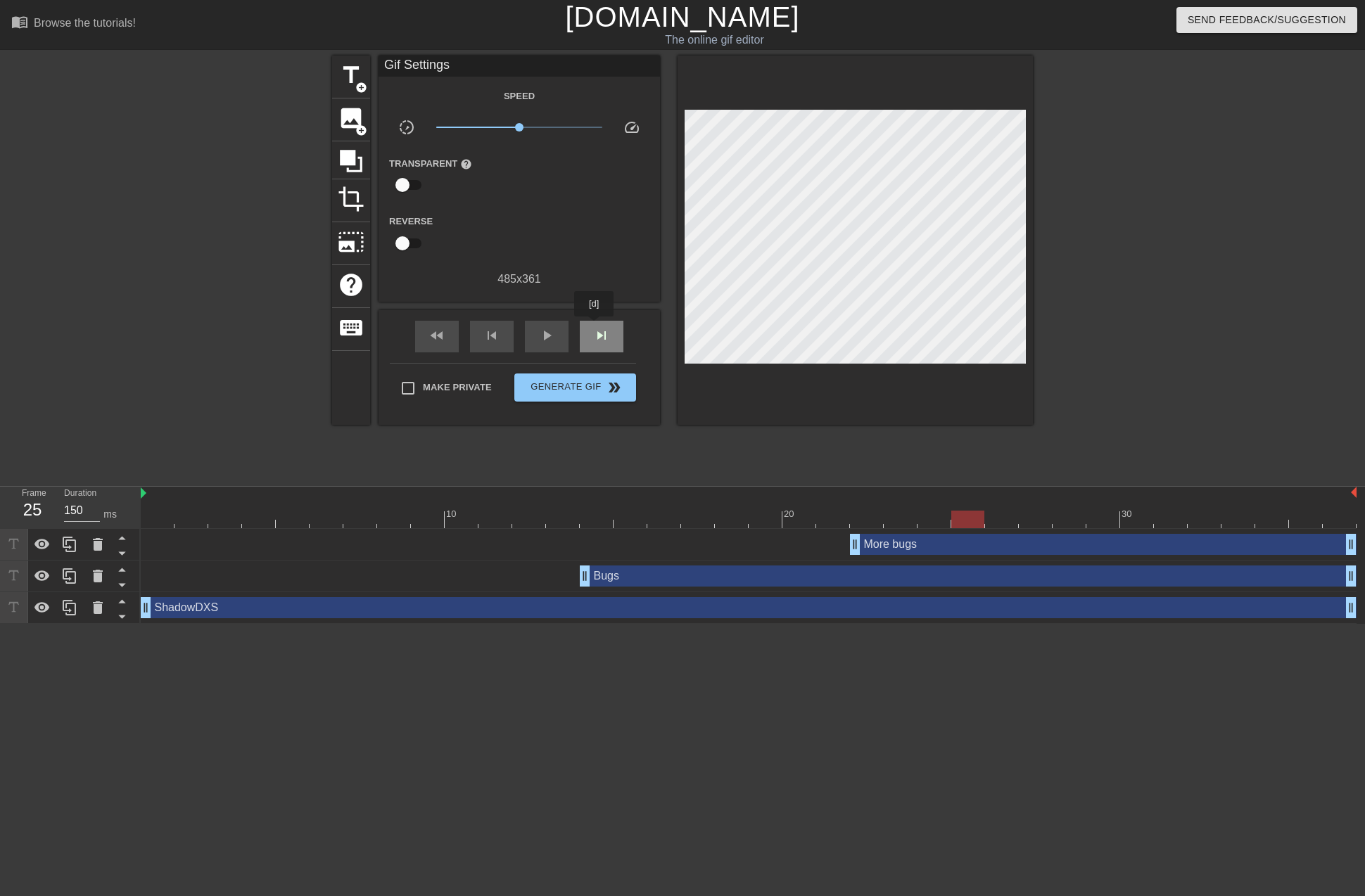
click at [594, 327] on span "skip_next" at bounding box center [602, 335] width 17 height 17
click at [617, 332] on div "skip_next" at bounding box center [601, 337] width 44 height 31
click at [612, 327] on div "skip_next" at bounding box center [601, 337] width 44 height 31
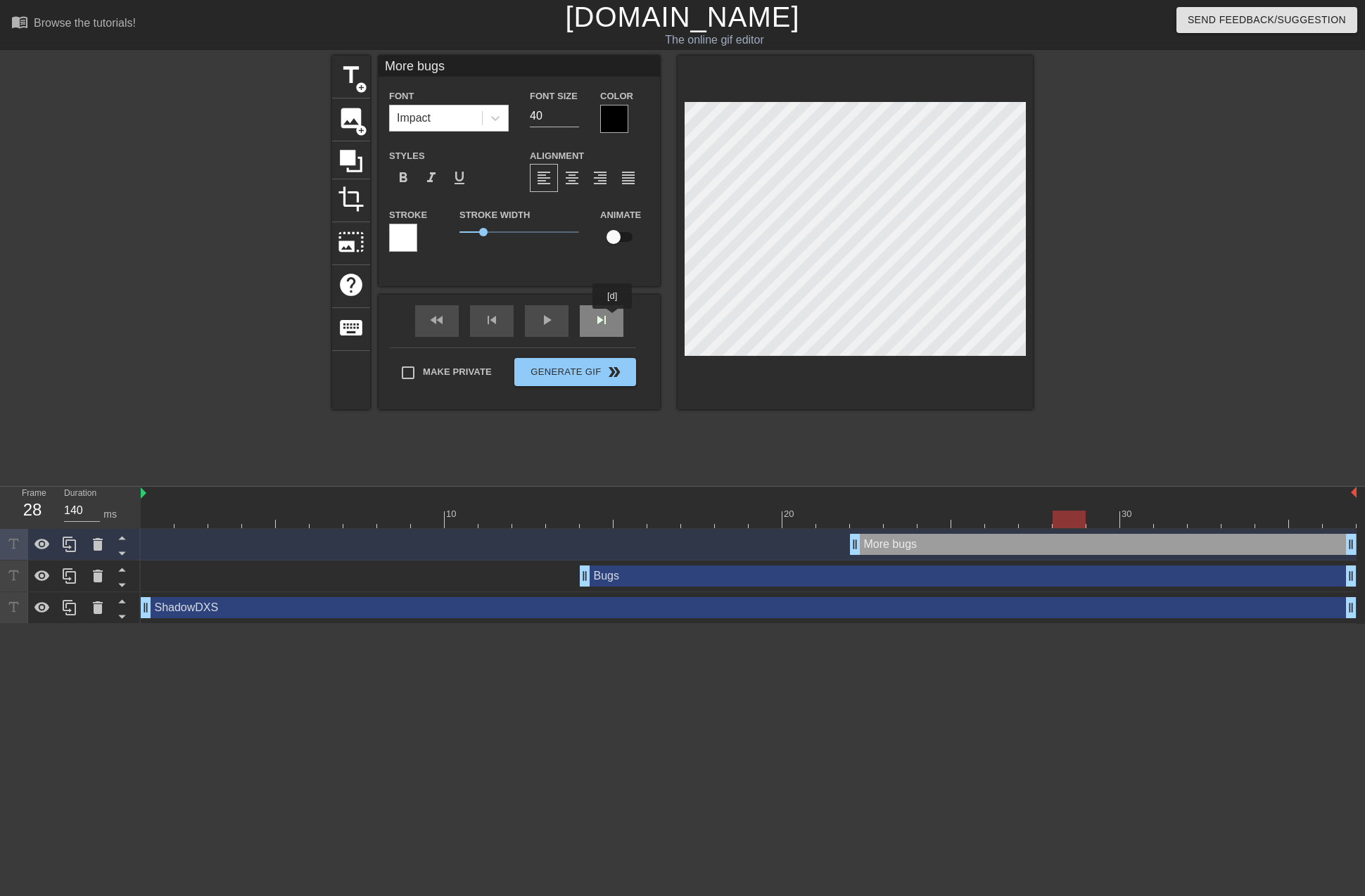
click at [612, 318] on div "fast_rewind skip_previous play_arrow skip_next" at bounding box center [519, 321] width 229 height 53
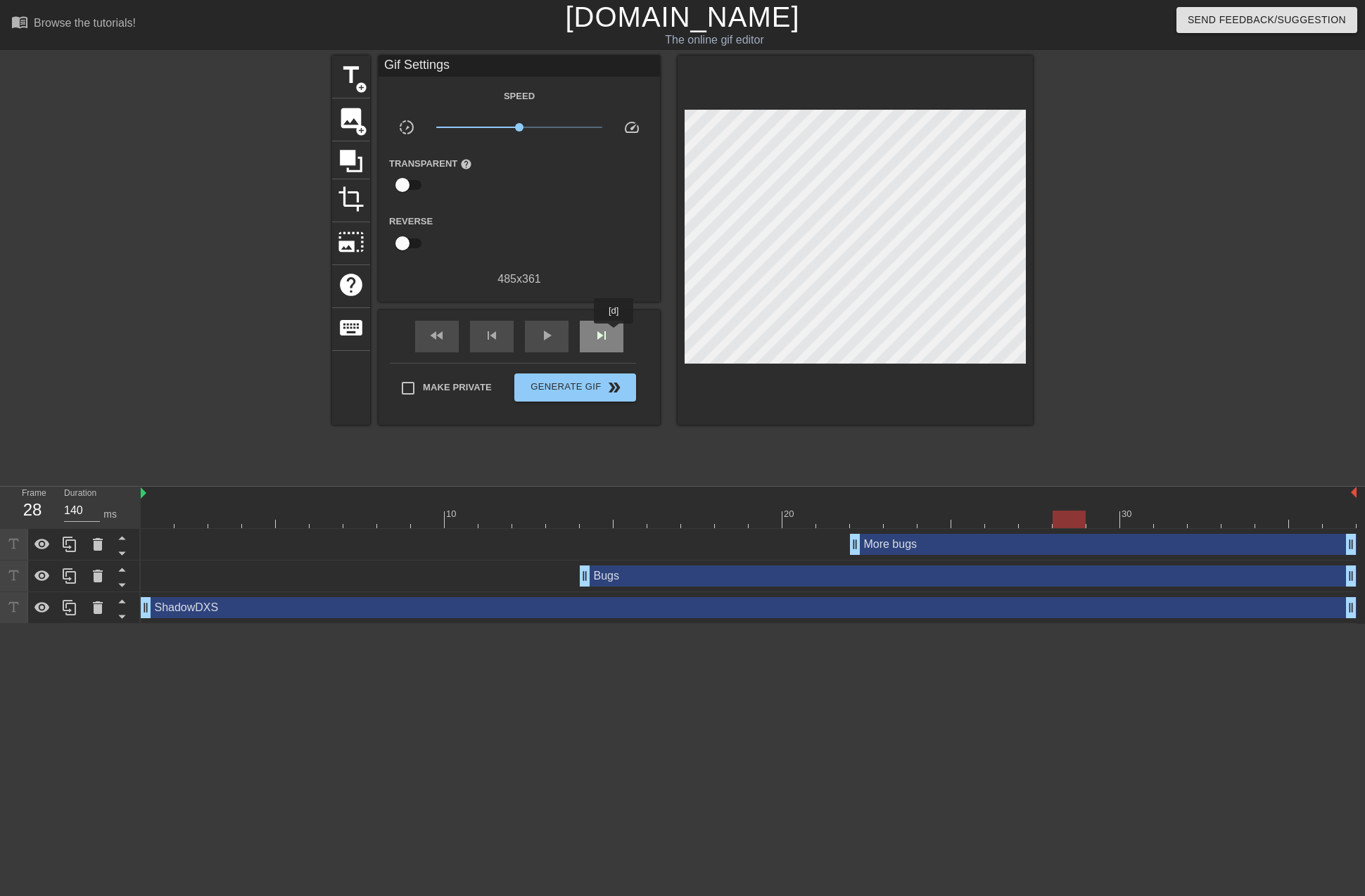
click at [613, 333] on div "skip_next" at bounding box center [601, 337] width 44 height 31
click at [606, 317] on div "fast_rewind skip_previous play_arrow skip_next" at bounding box center [519, 337] width 229 height 53
click at [611, 332] on div "skip_next" at bounding box center [601, 337] width 44 height 31
click at [597, 317] on div "fast_rewind skip_previous play_arrow skip_next" at bounding box center [519, 337] width 229 height 53
click at [603, 336] on span "skip_next" at bounding box center [602, 335] width 17 height 17
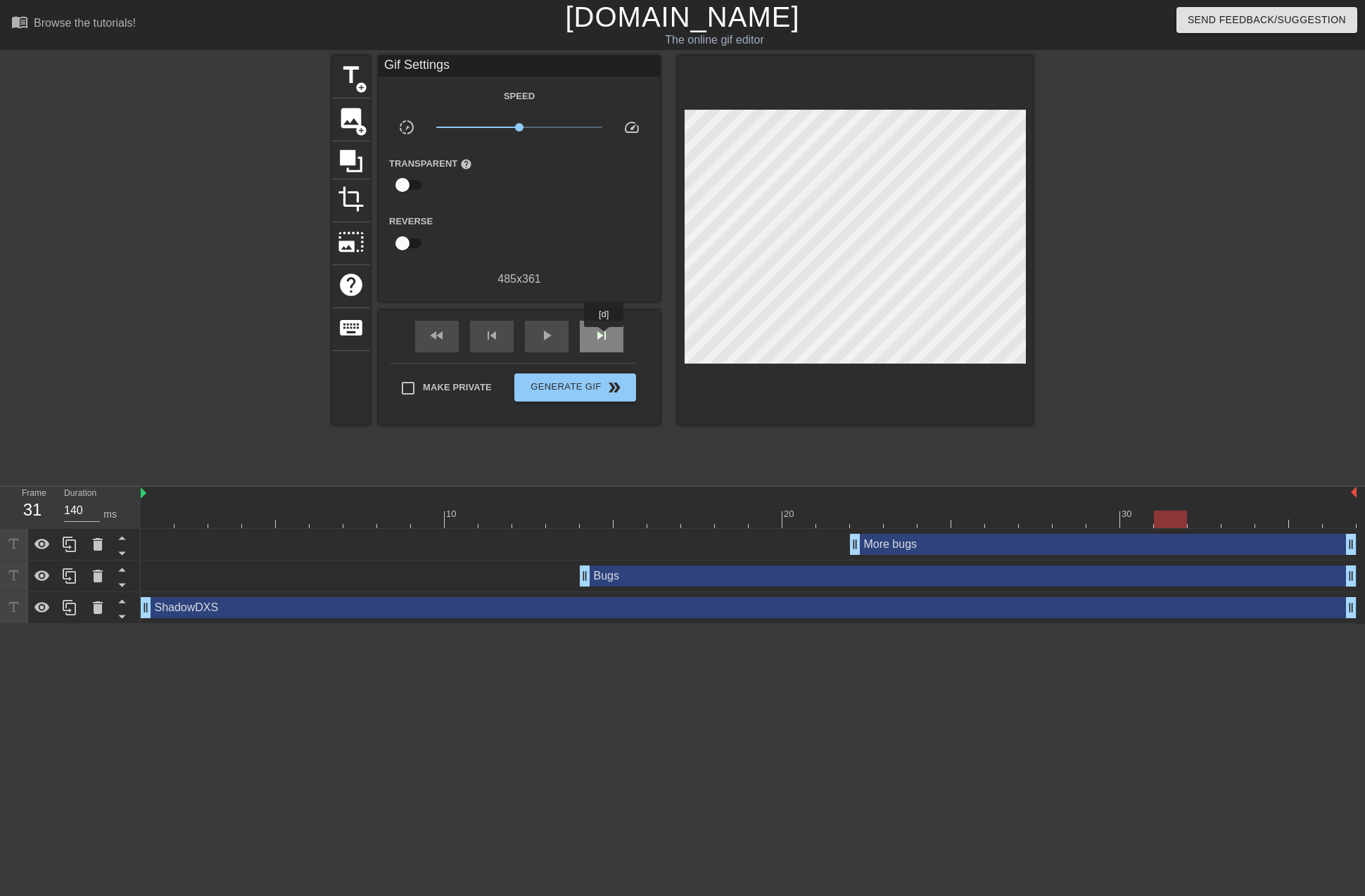
click at [603, 337] on span "skip_next" at bounding box center [602, 335] width 17 height 17
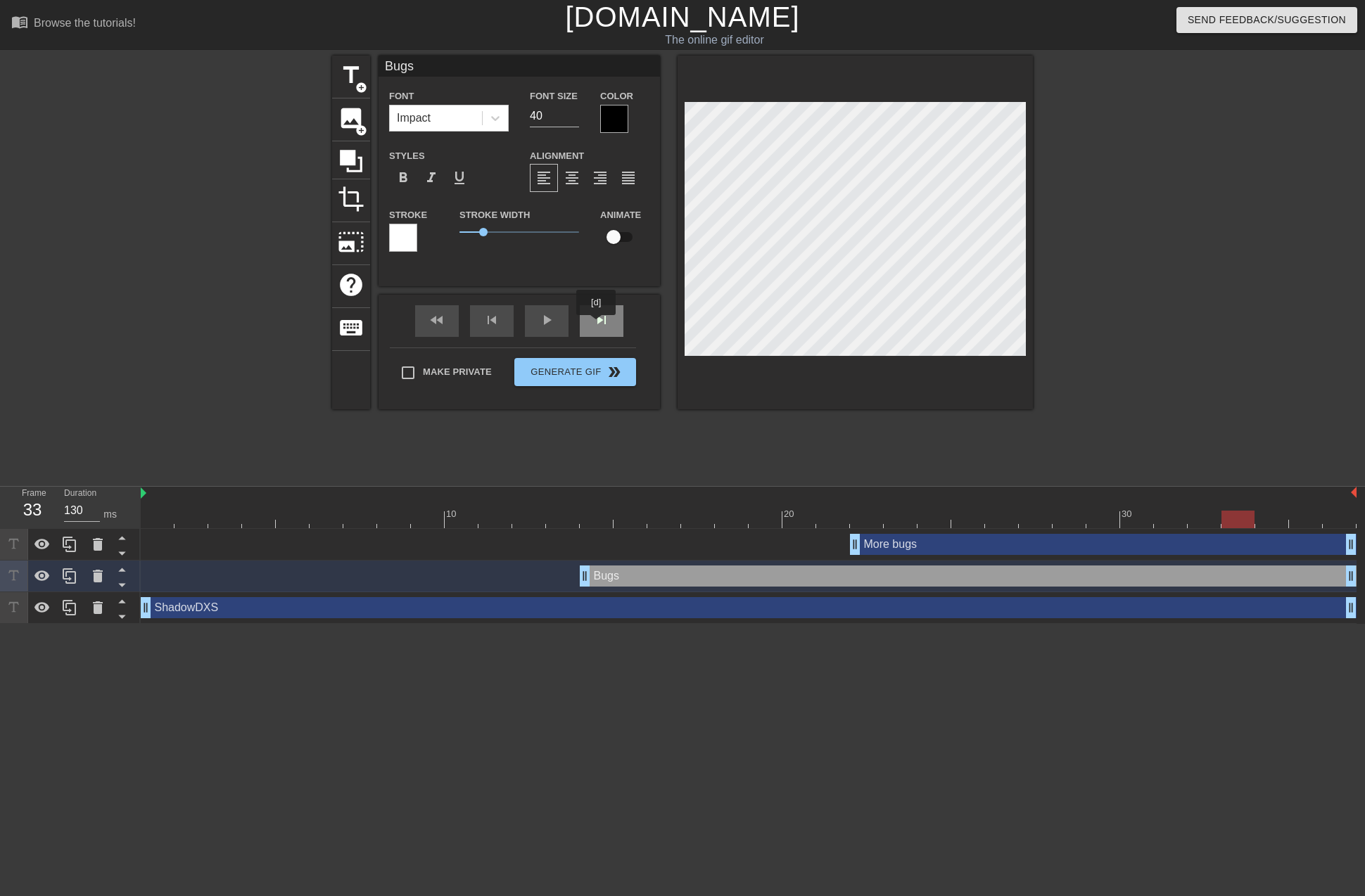
click at [596, 325] on div "skip_next" at bounding box center [601, 321] width 44 height 31
click at [613, 323] on div "skip_next" at bounding box center [601, 321] width 44 height 31
click at [610, 321] on div "skip_next" at bounding box center [601, 321] width 44 height 31
click at [598, 323] on div "skip_next" at bounding box center [601, 321] width 44 height 31
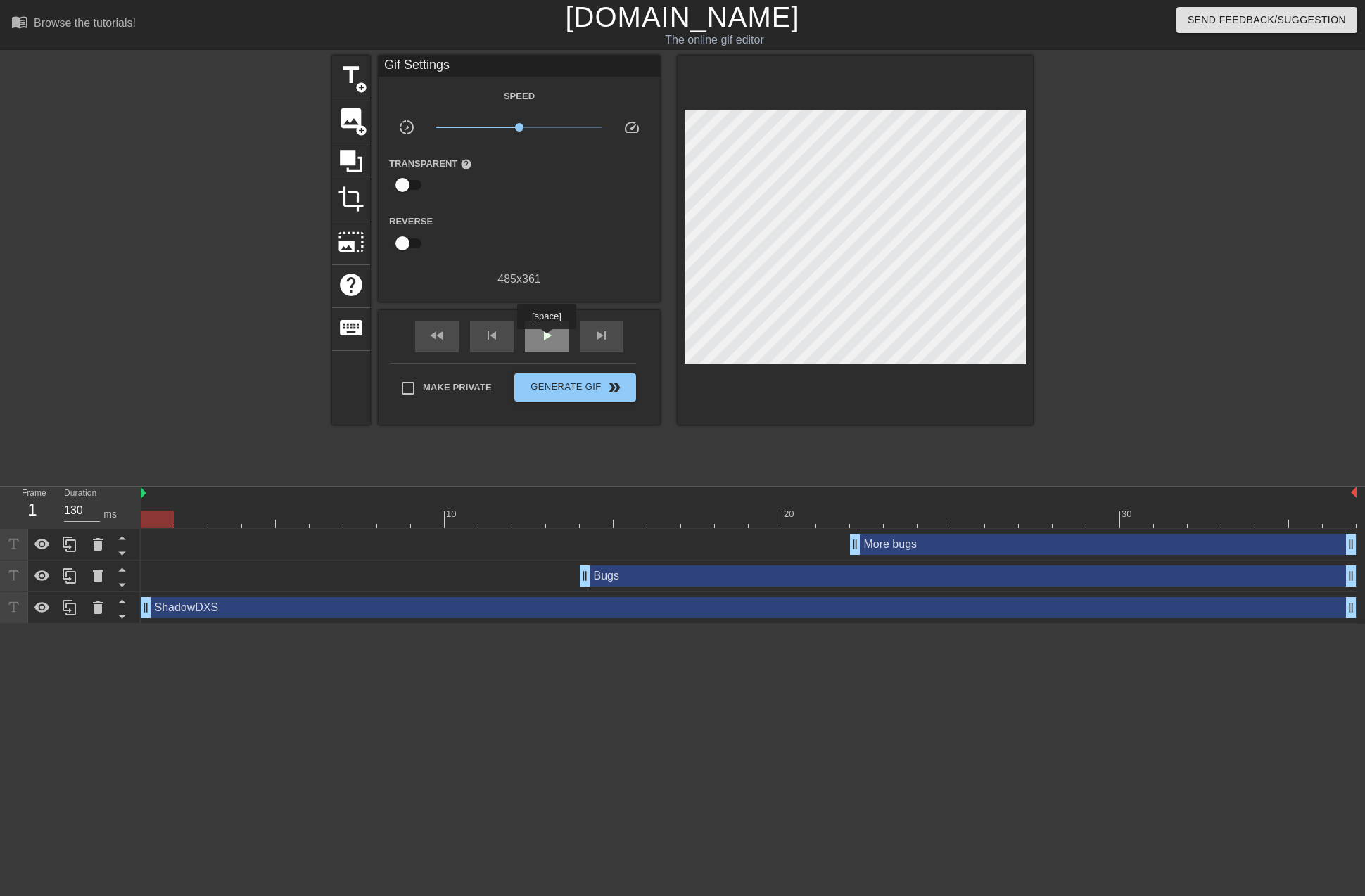
click at [546, 339] on span "play_arrow" at bounding box center [546, 335] width 17 height 17
type input "140"
click at [566, 336] on div "pause" at bounding box center [546, 337] width 44 height 31
